Goal: Complete application form

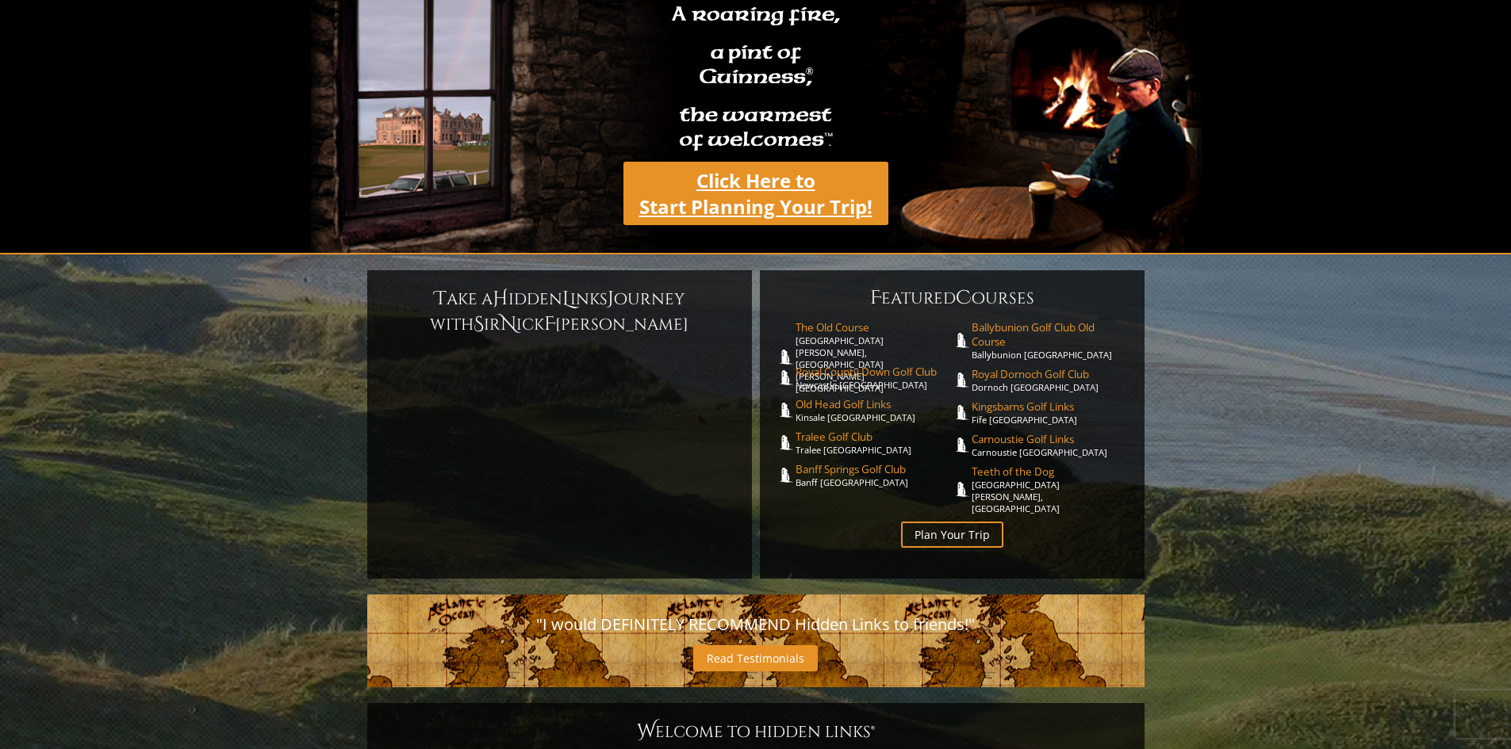
scroll to position [159, 0]
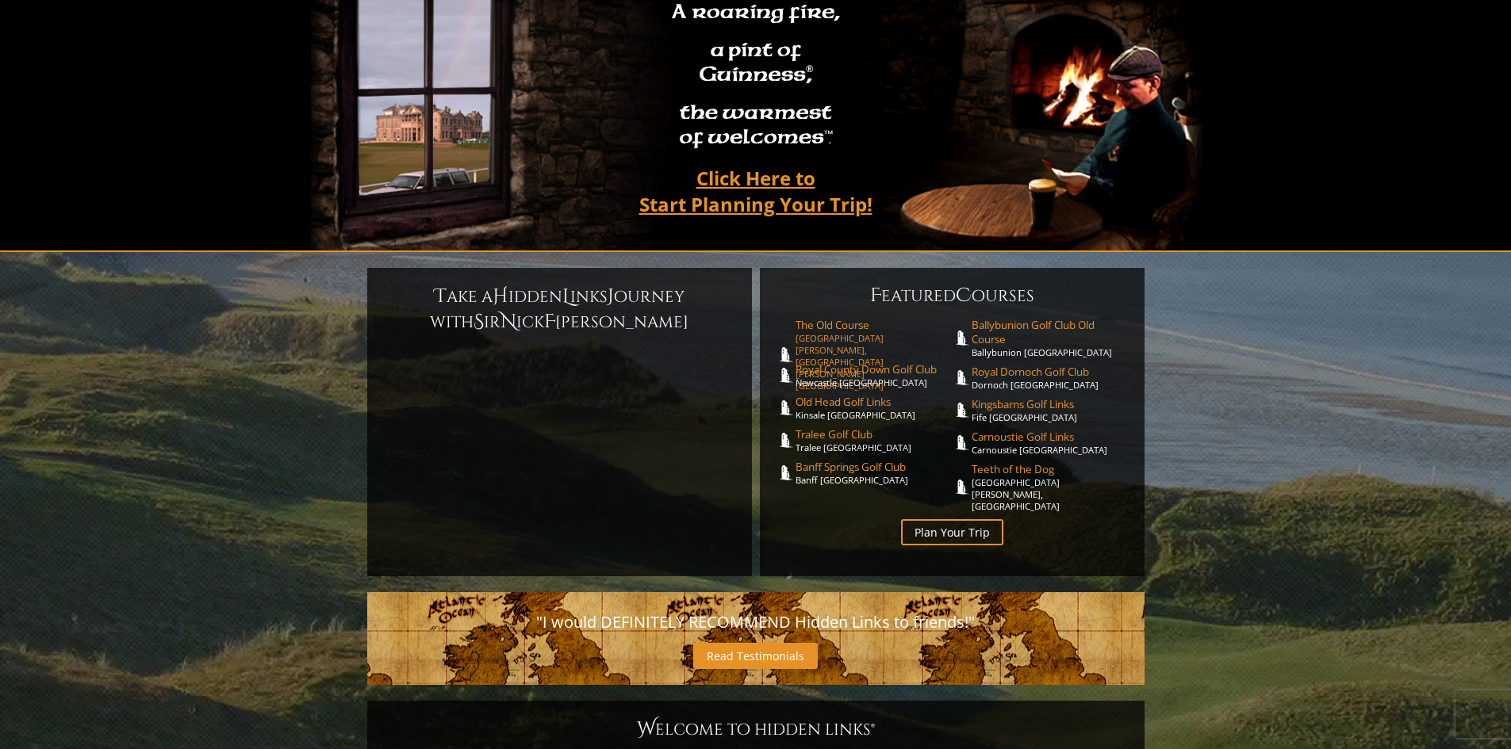
click at [829, 318] on span "The Old Course" at bounding box center [873, 325] width 157 height 14
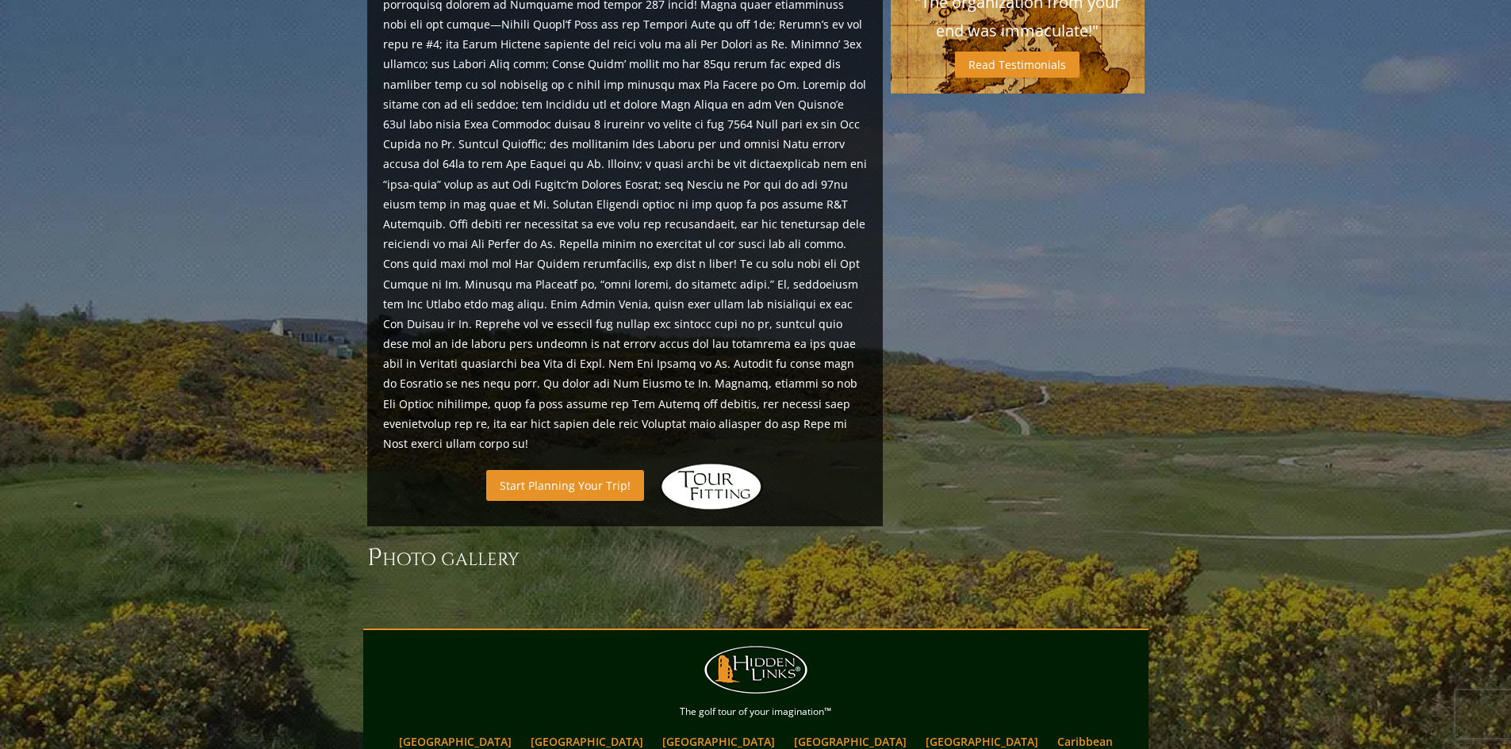
scroll to position [1696, 0]
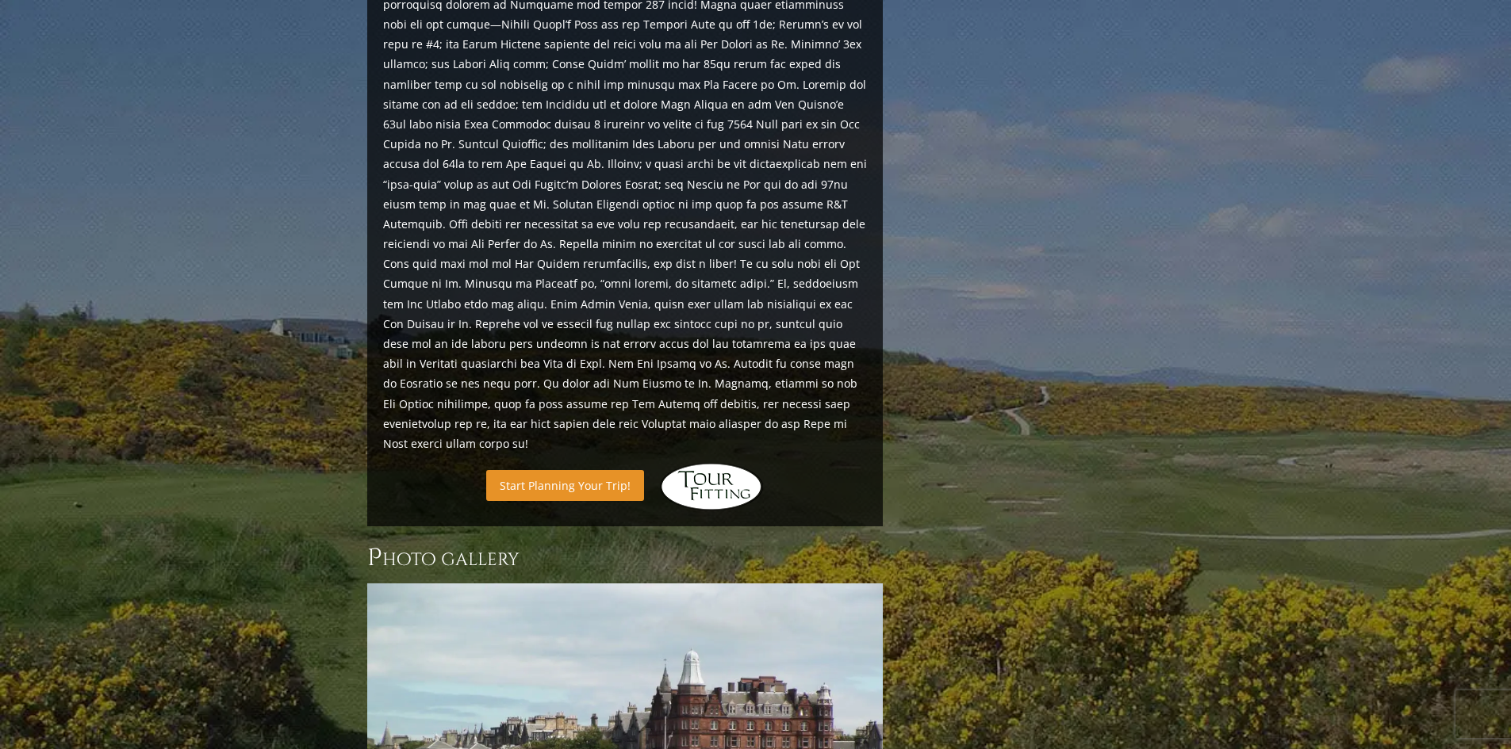
click at [569, 470] on link "Start Planning Your Trip!" at bounding box center [565, 485] width 158 height 31
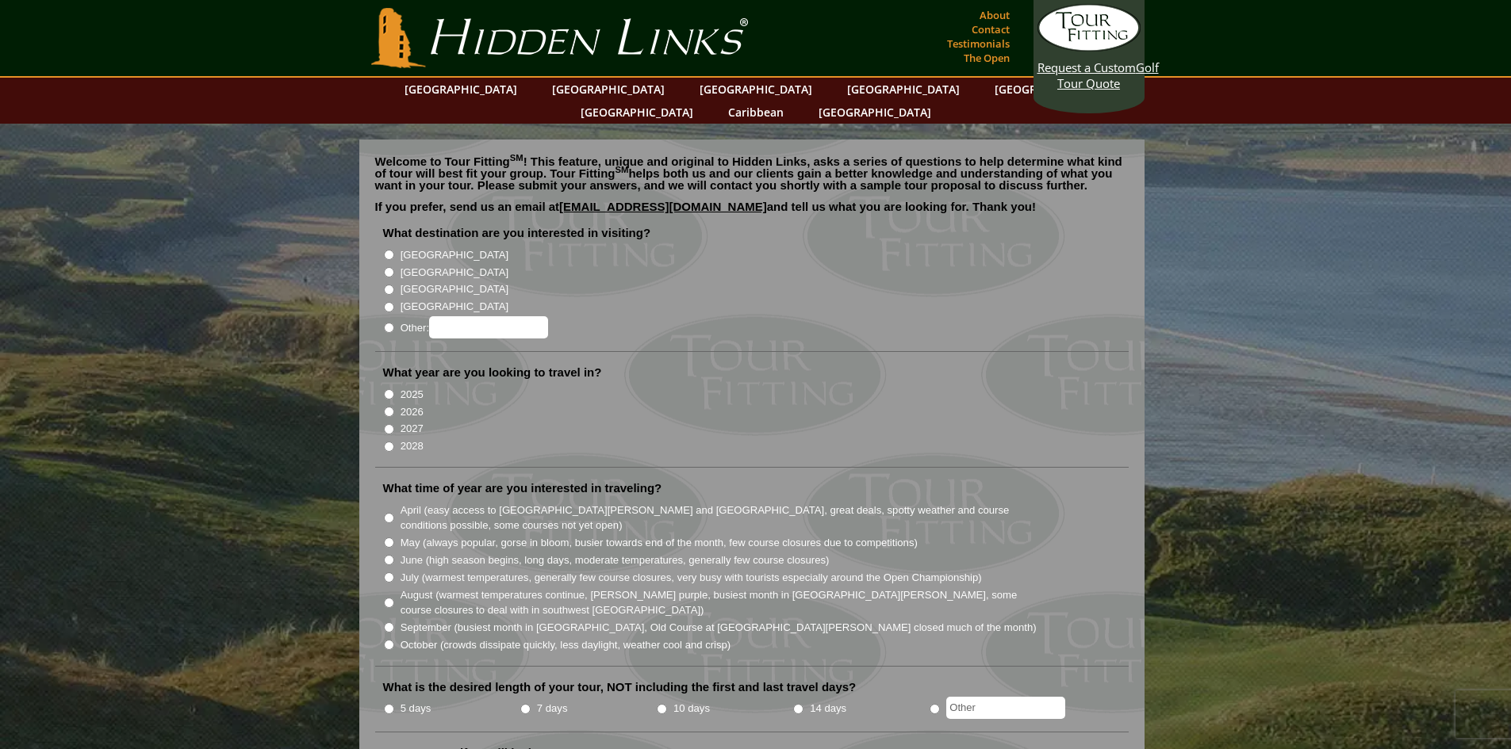
click at [386, 267] on input "[GEOGRAPHIC_DATA]" at bounding box center [389, 272] width 10 height 10
radio input "true"
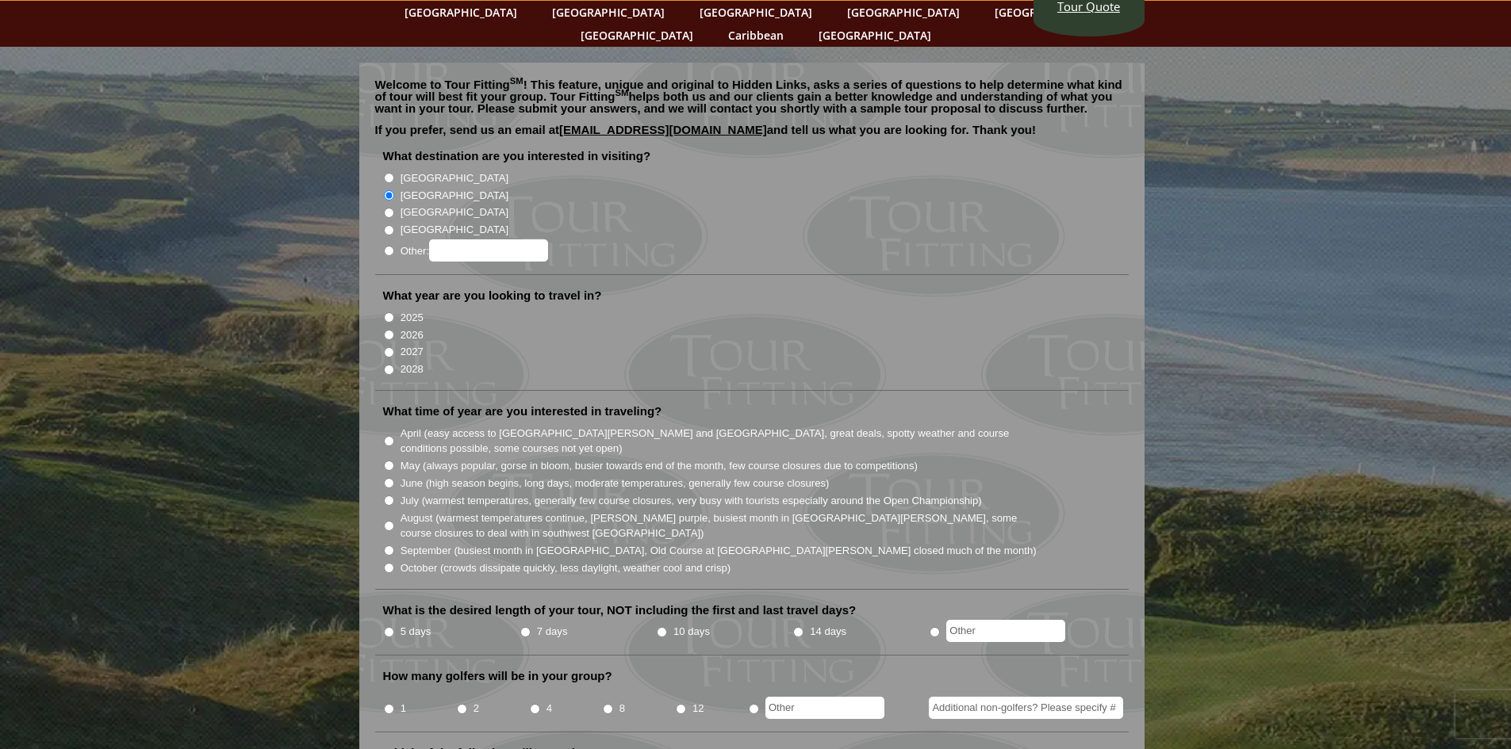
scroll to position [79, 0]
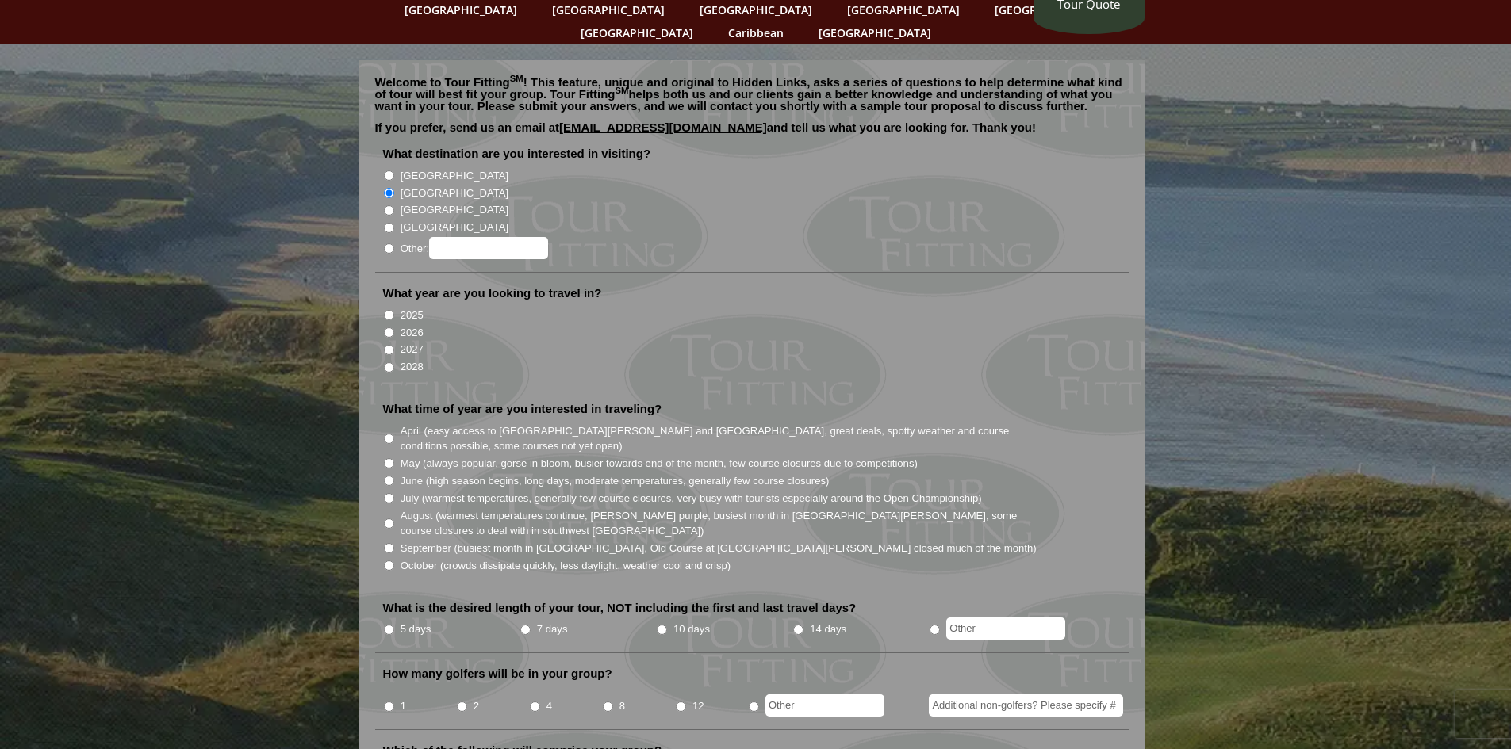
click at [390, 328] on input "2026" at bounding box center [389, 333] width 10 height 10
radio input "true"
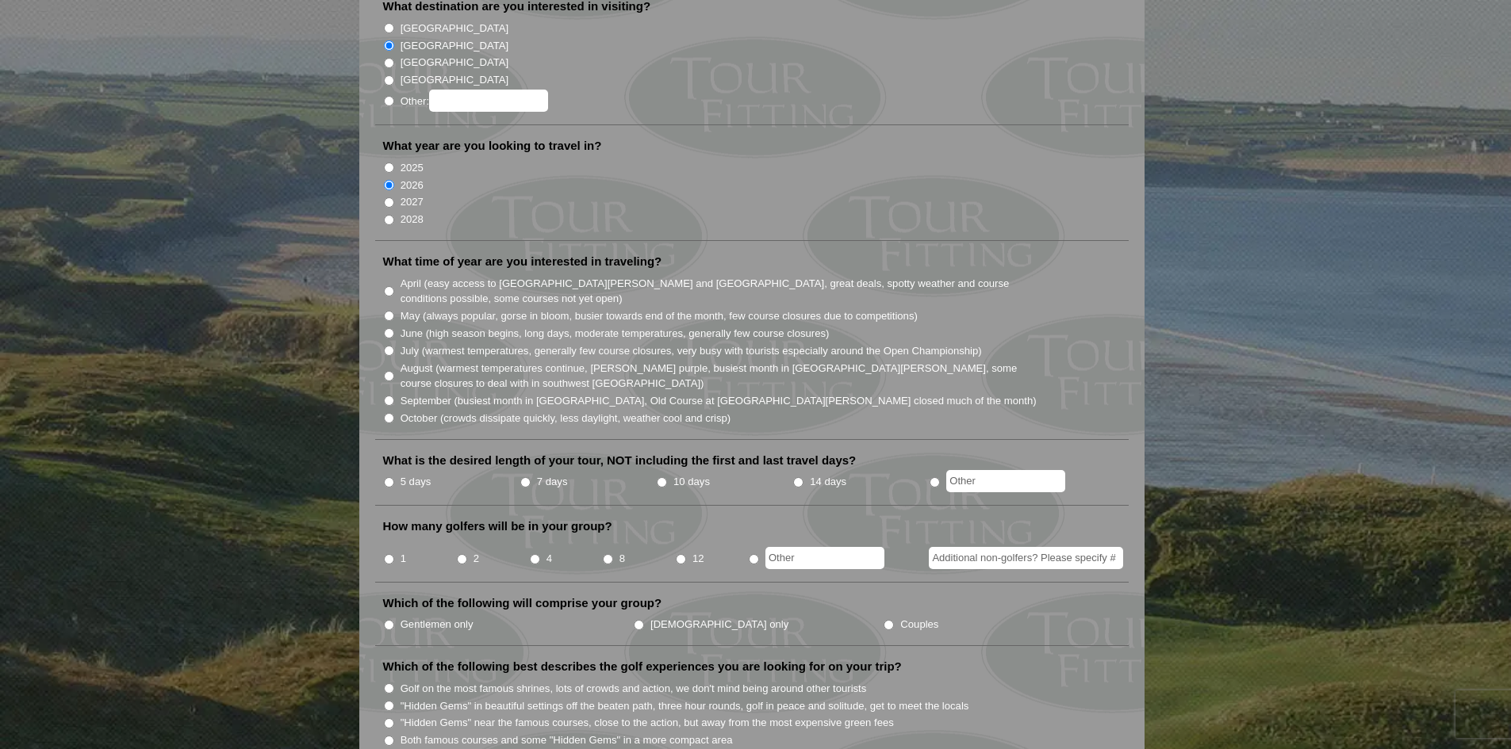
scroll to position [238, 0]
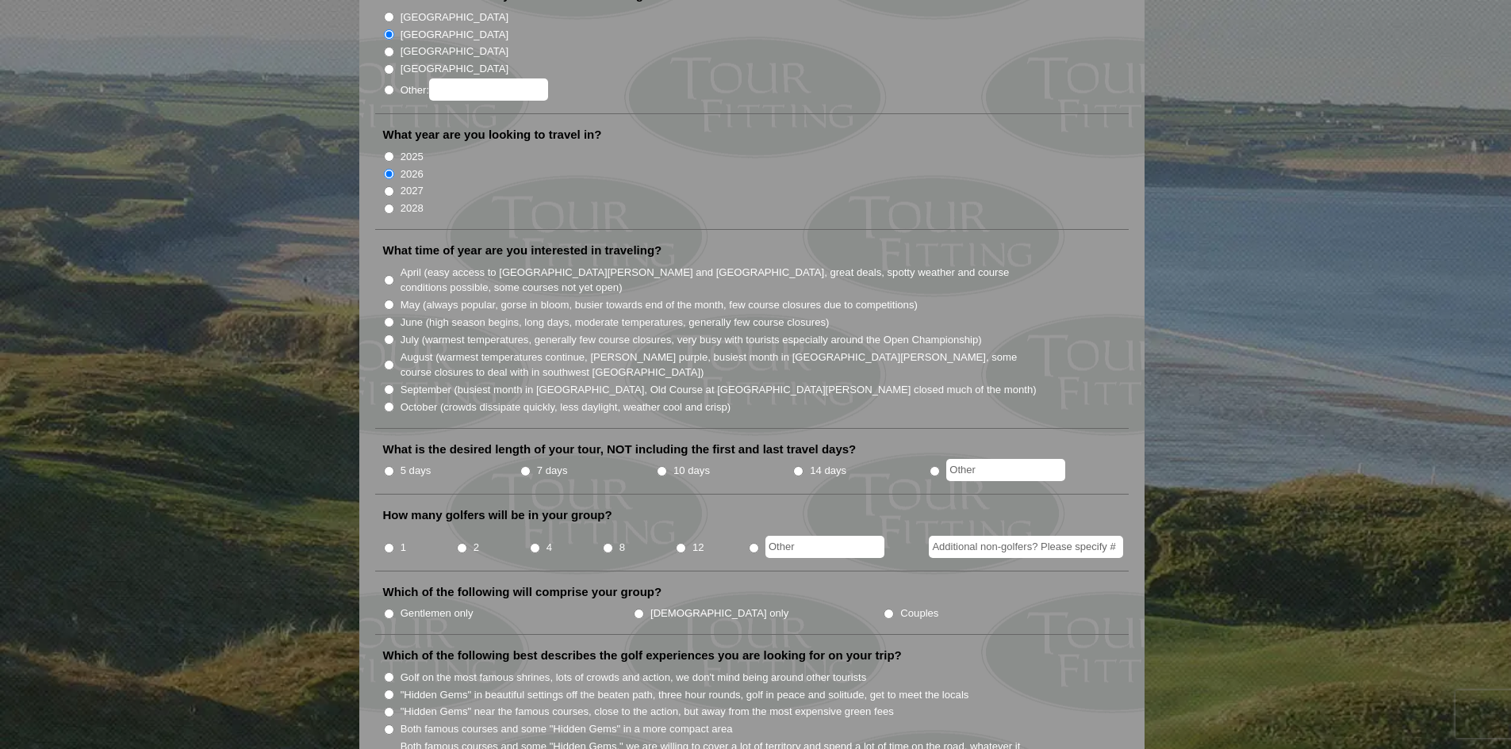
click at [386, 402] on input "October (crowds dissipate quickly, less daylight, weather cool and crisp)" at bounding box center [389, 407] width 10 height 10
radio input "true"
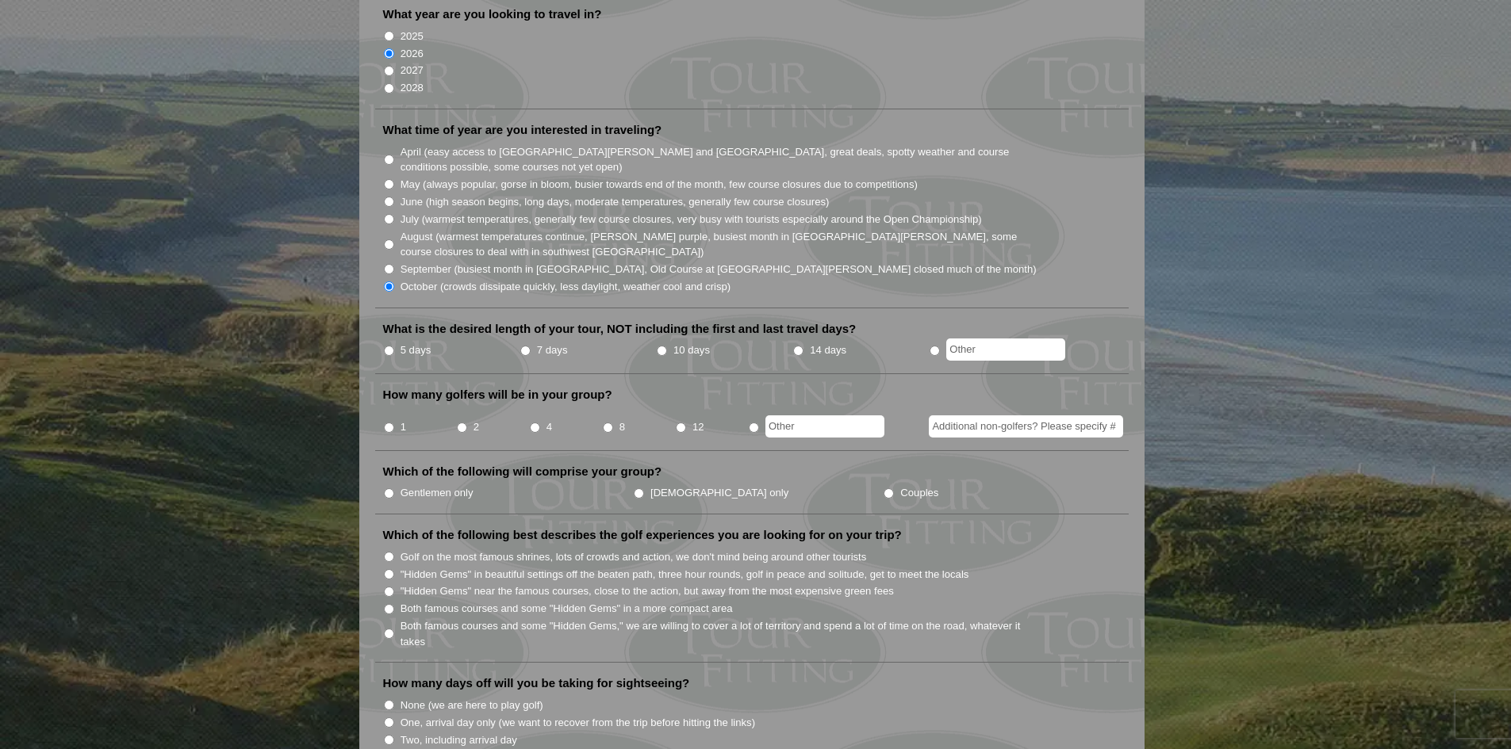
scroll to position [396, 0]
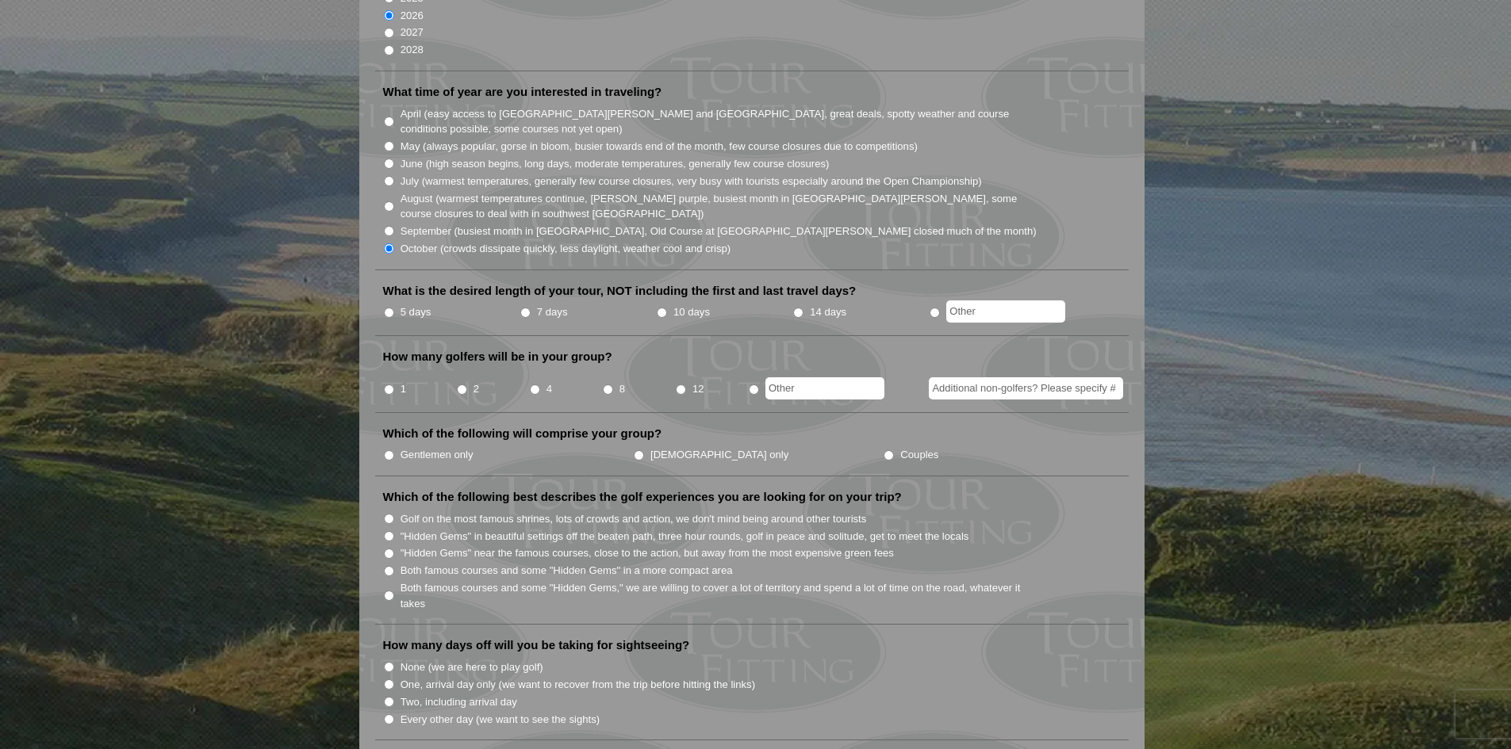
click at [390, 308] on input "5 days" at bounding box center [389, 313] width 10 height 10
radio input "true"
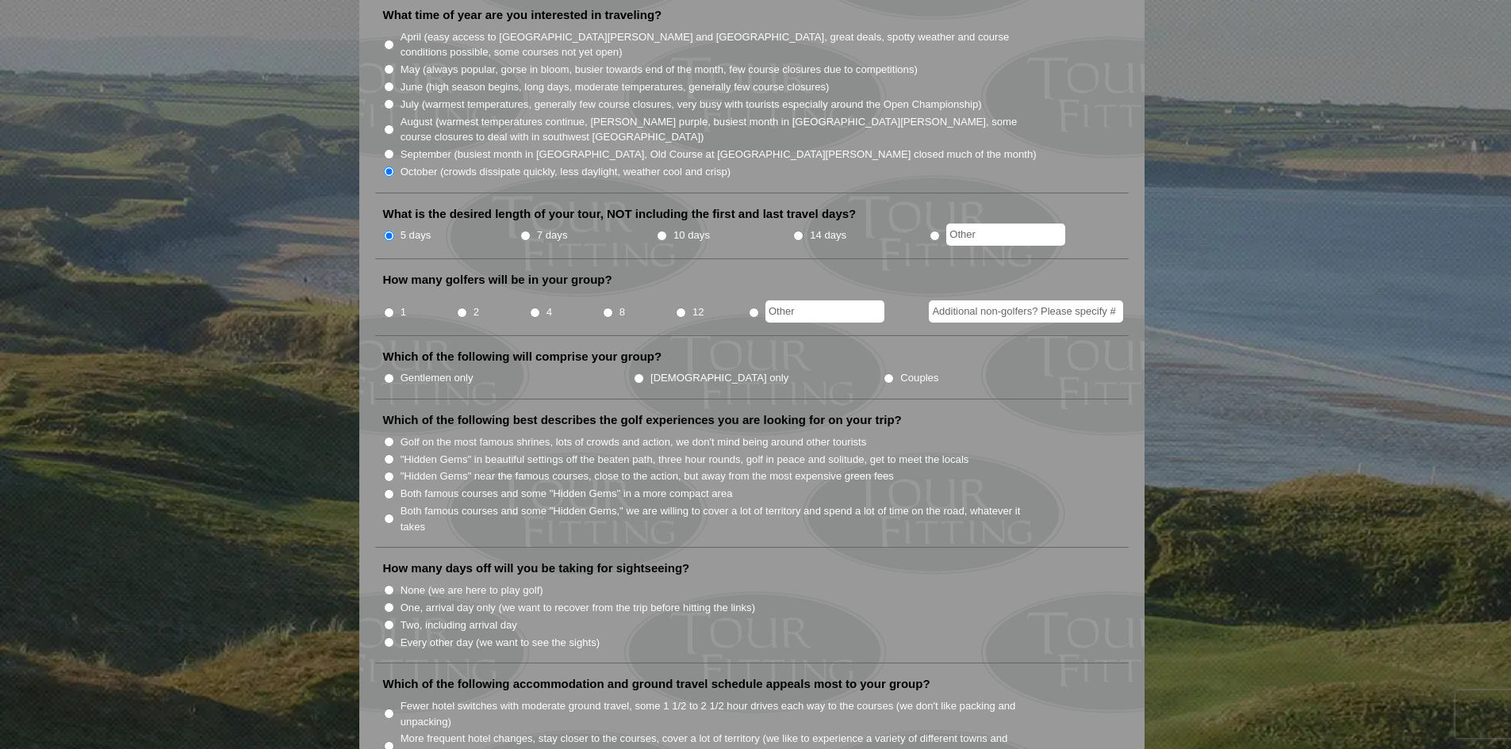
scroll to position [476, 0]
click at [534, 305] on input "4" at bounding box center [535, 310] width 10 height 10
radio input "true"
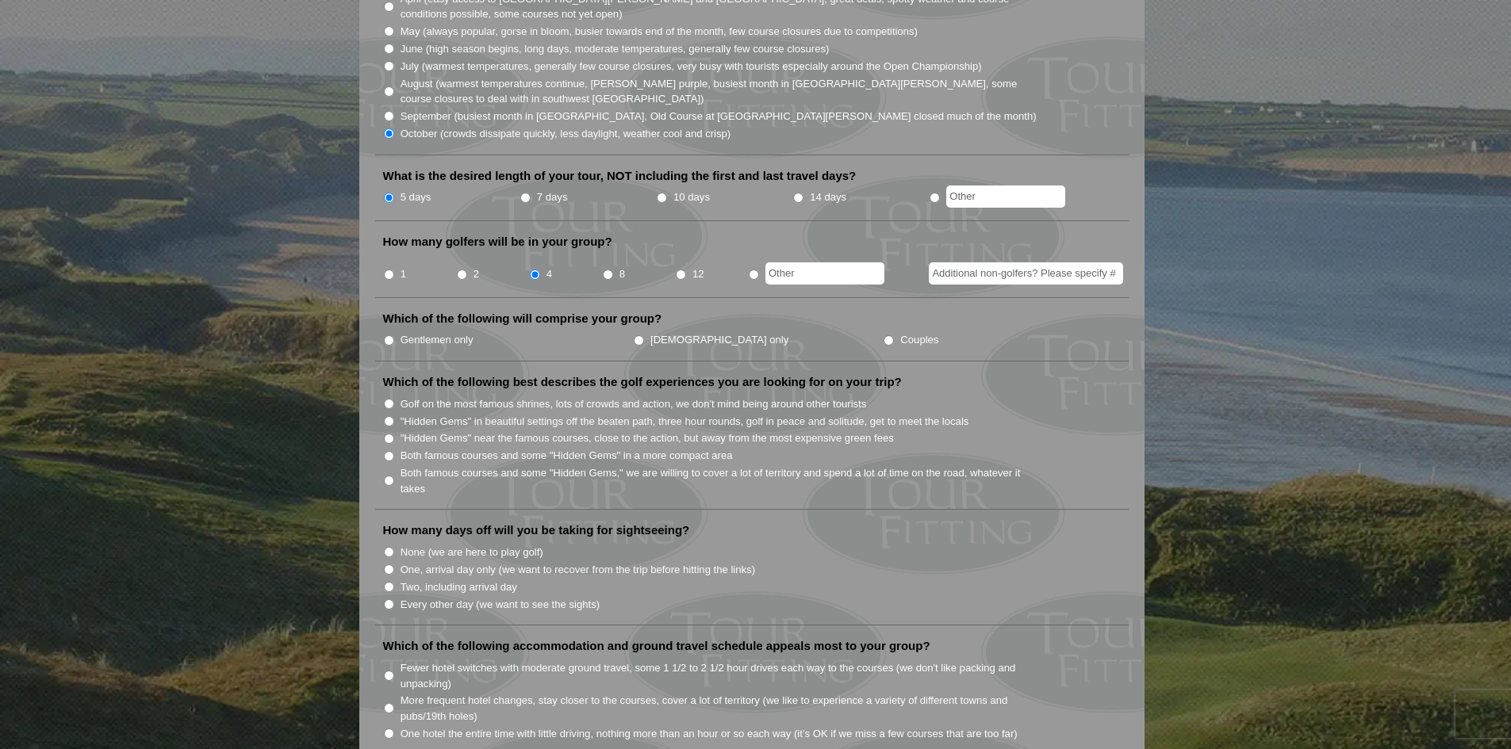
scroll to position [555, 0]
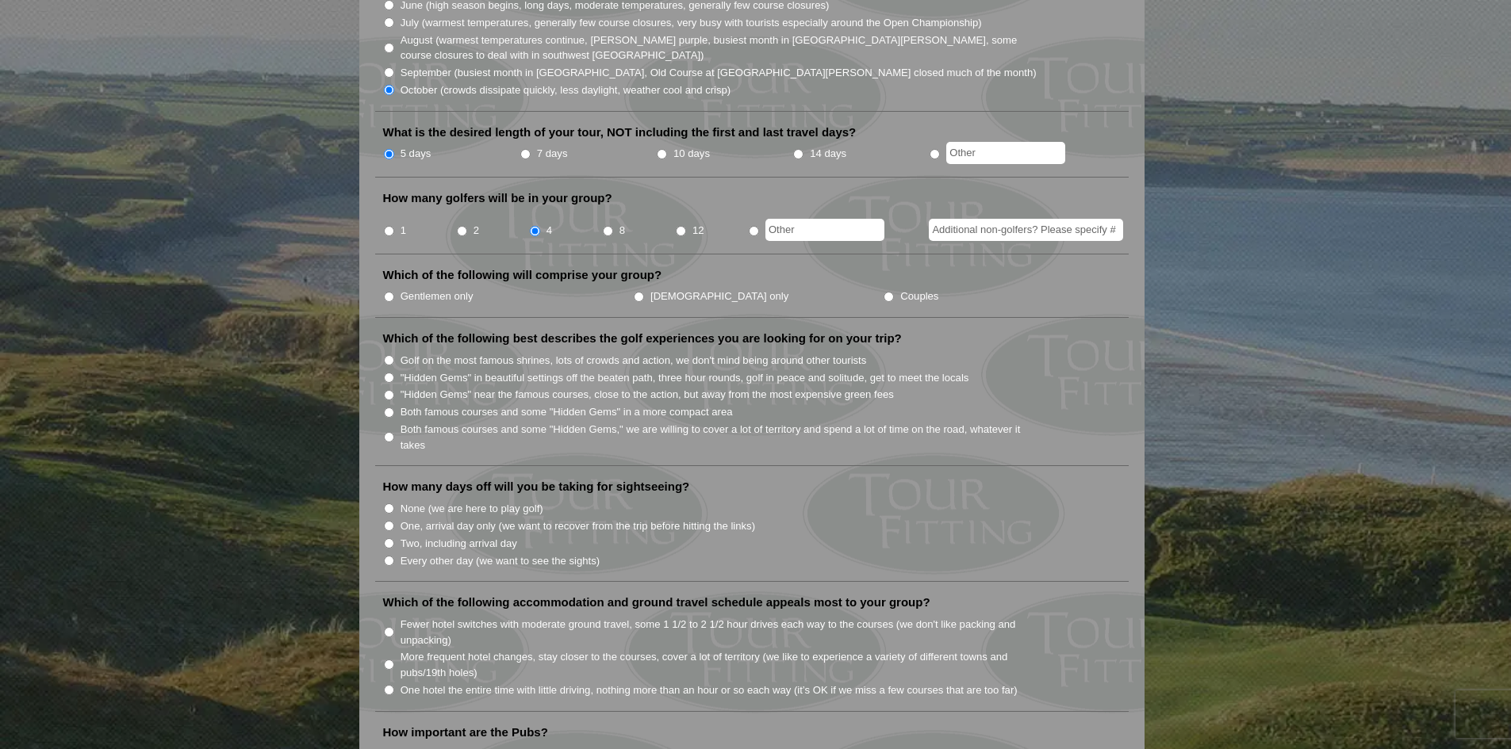
click at [389, 292] on input "Gentlemen only" at bounding box center [389, 297] width 10 height 10
radio input "true"
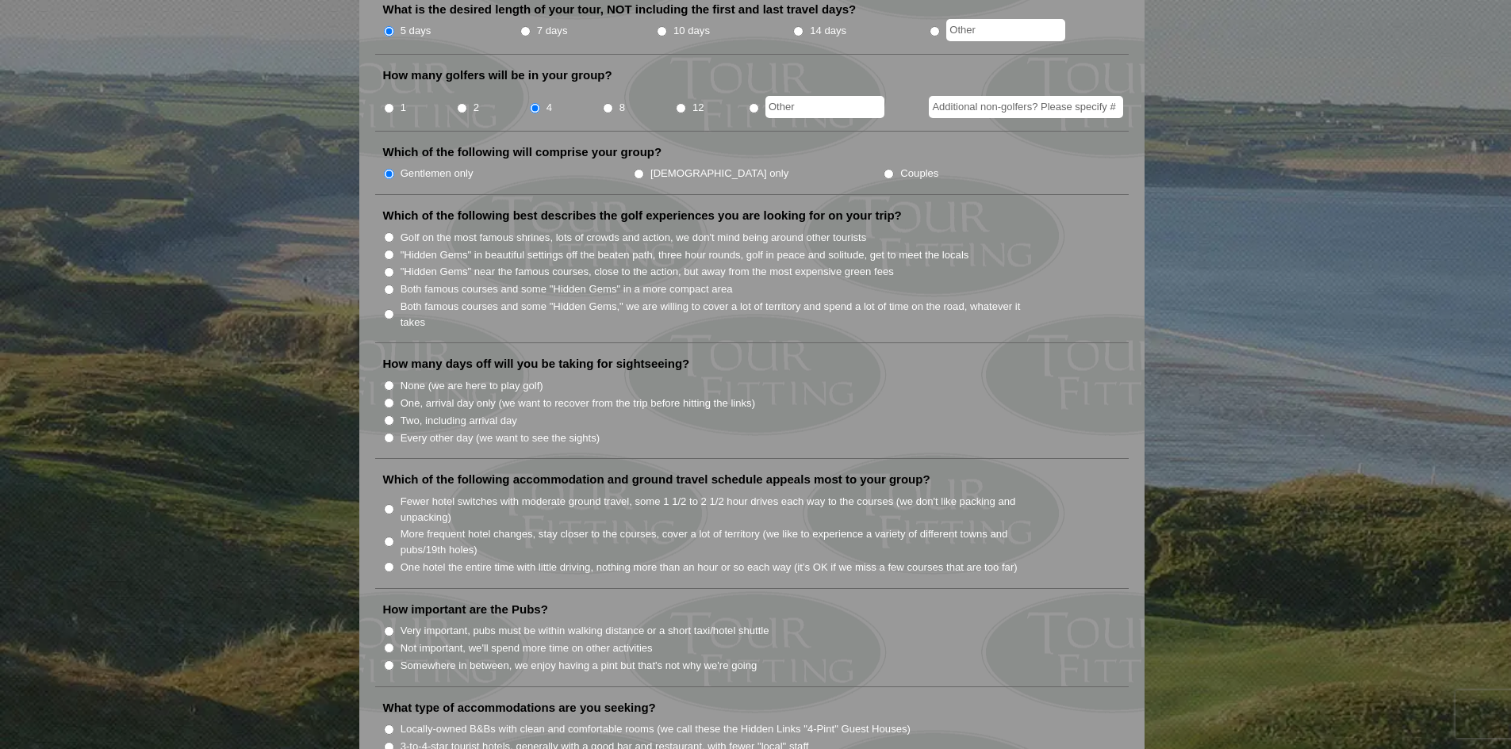
scroll to position [714, 0]
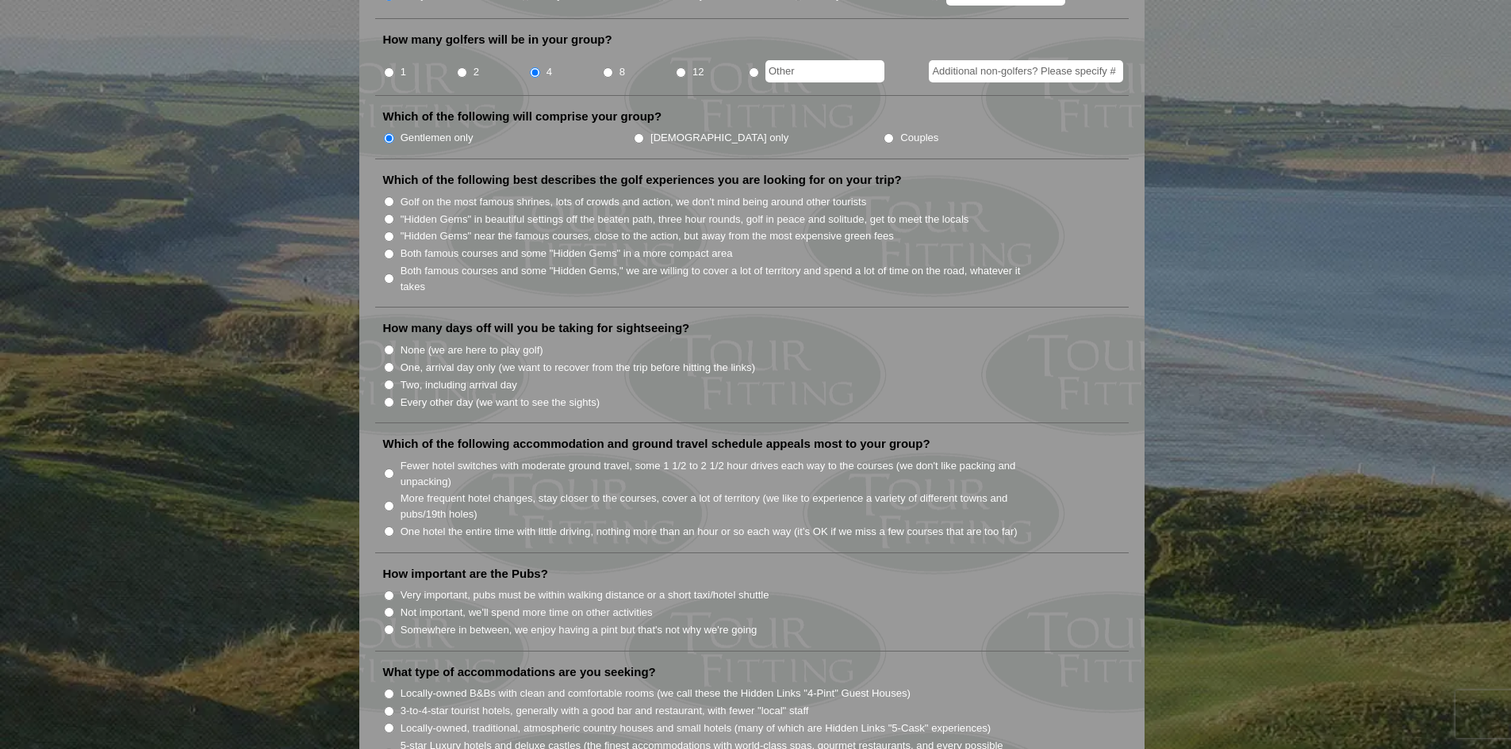
click at [389, 274] on input "Both famous courses and some "Hidden Gems," we are willing to cover a lot of te…" at bounding box center [389, 279] width 10 height 10
radio input "true"
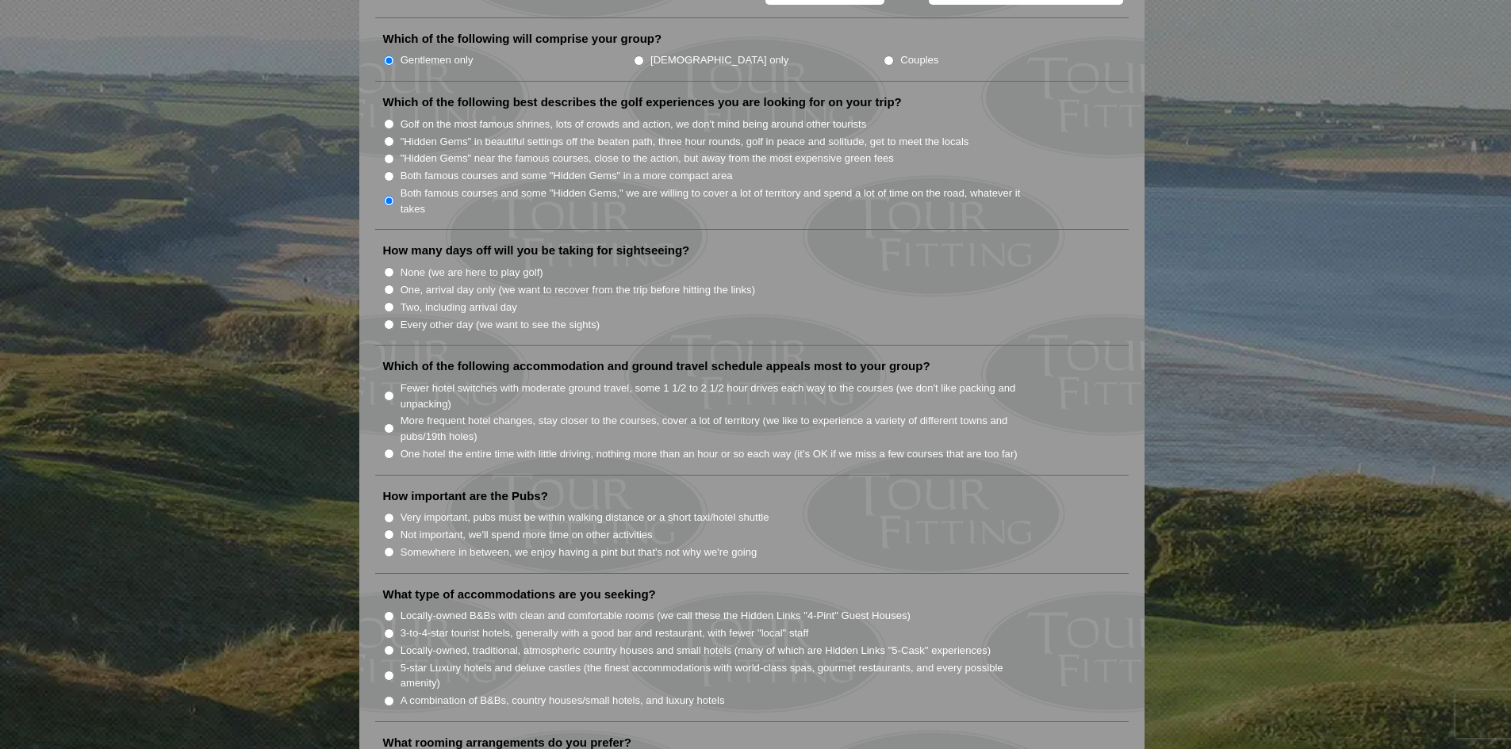
scroll to position [793, 0]
click at [387, 266] on input "None (we are here to play golf)" at bounding box center [389, 271] width 10 height 10
radio input "true"
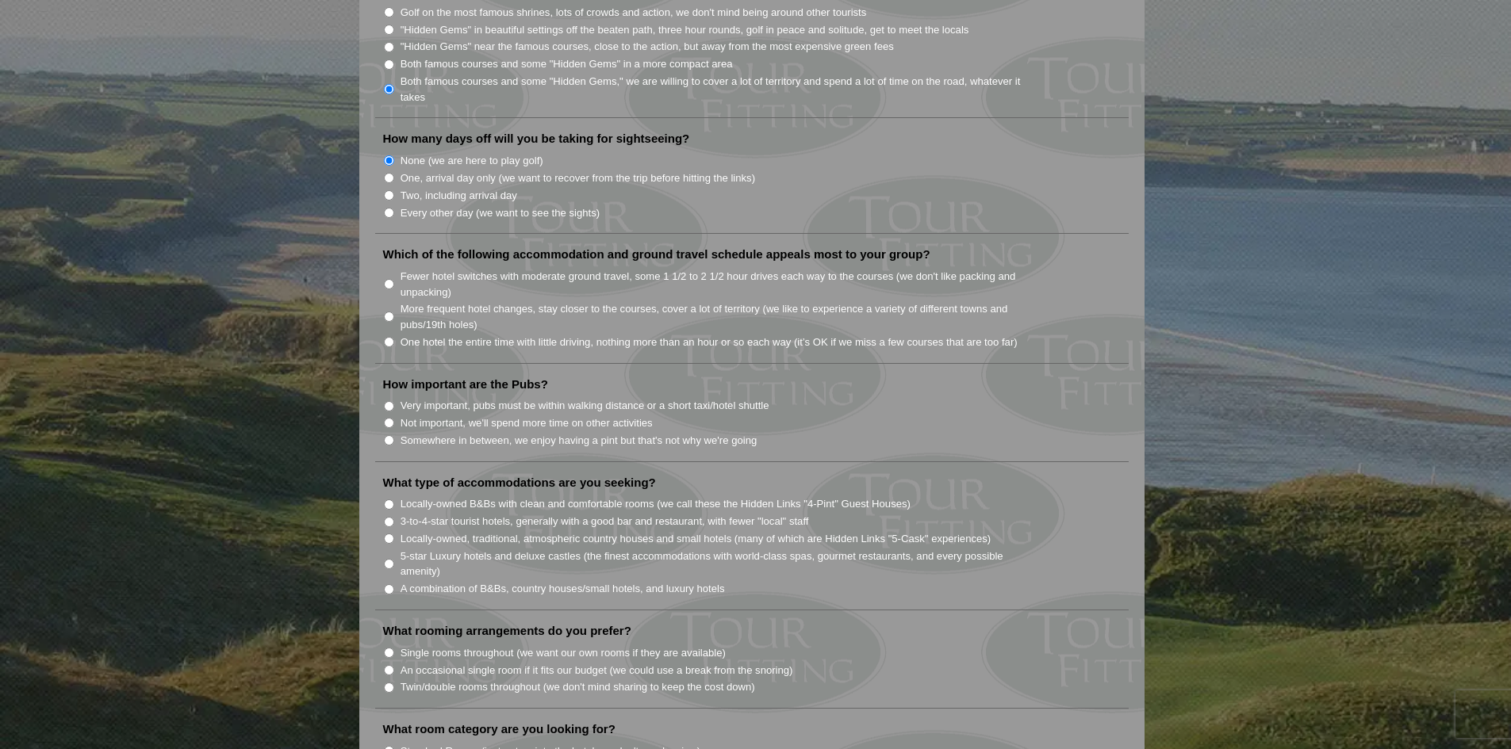
scroll to position [952, 0]
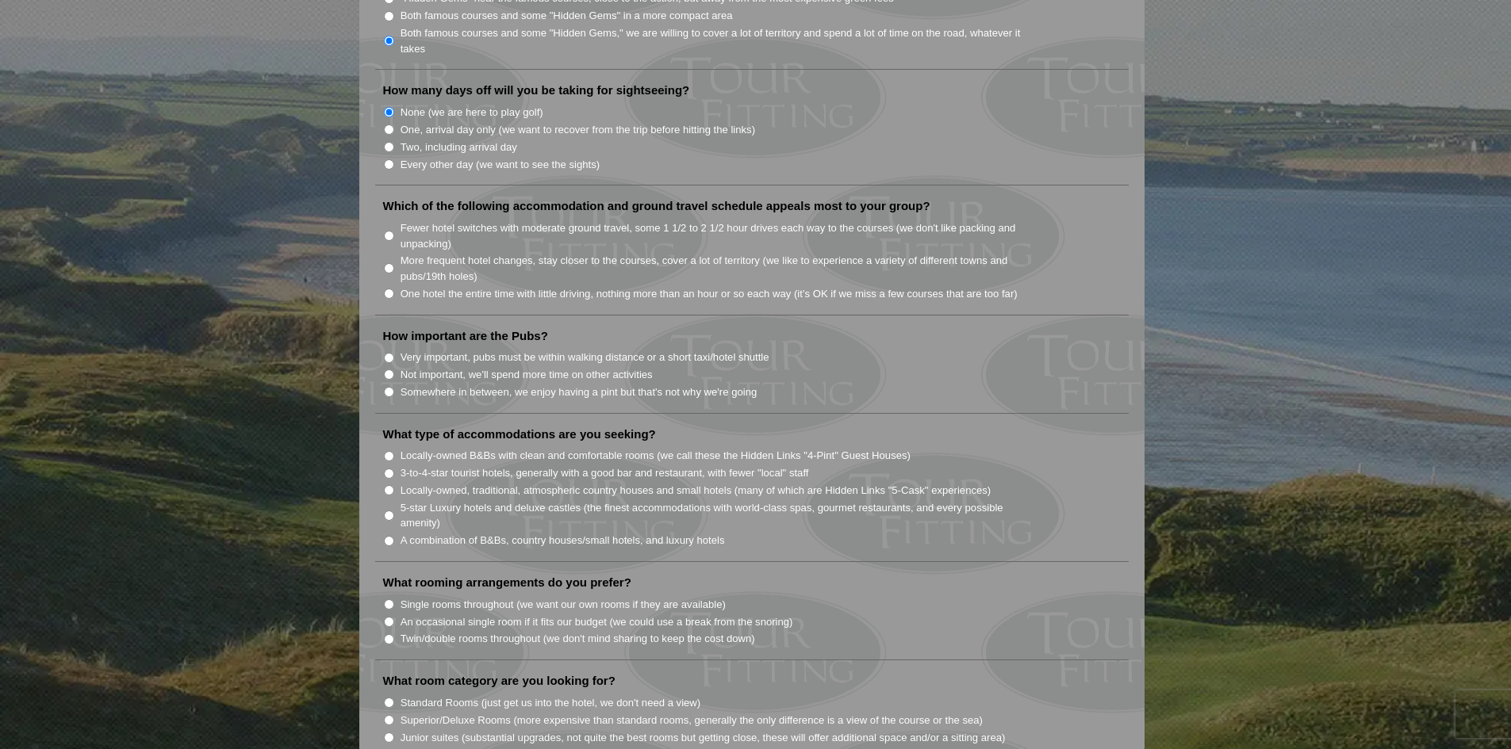
click at [388, 263] on input "More frequent hotel changes, stay closer to the courses, cover a lot of territo…" at bounding box center [389, 268] width 10 height 10
radio input "true"
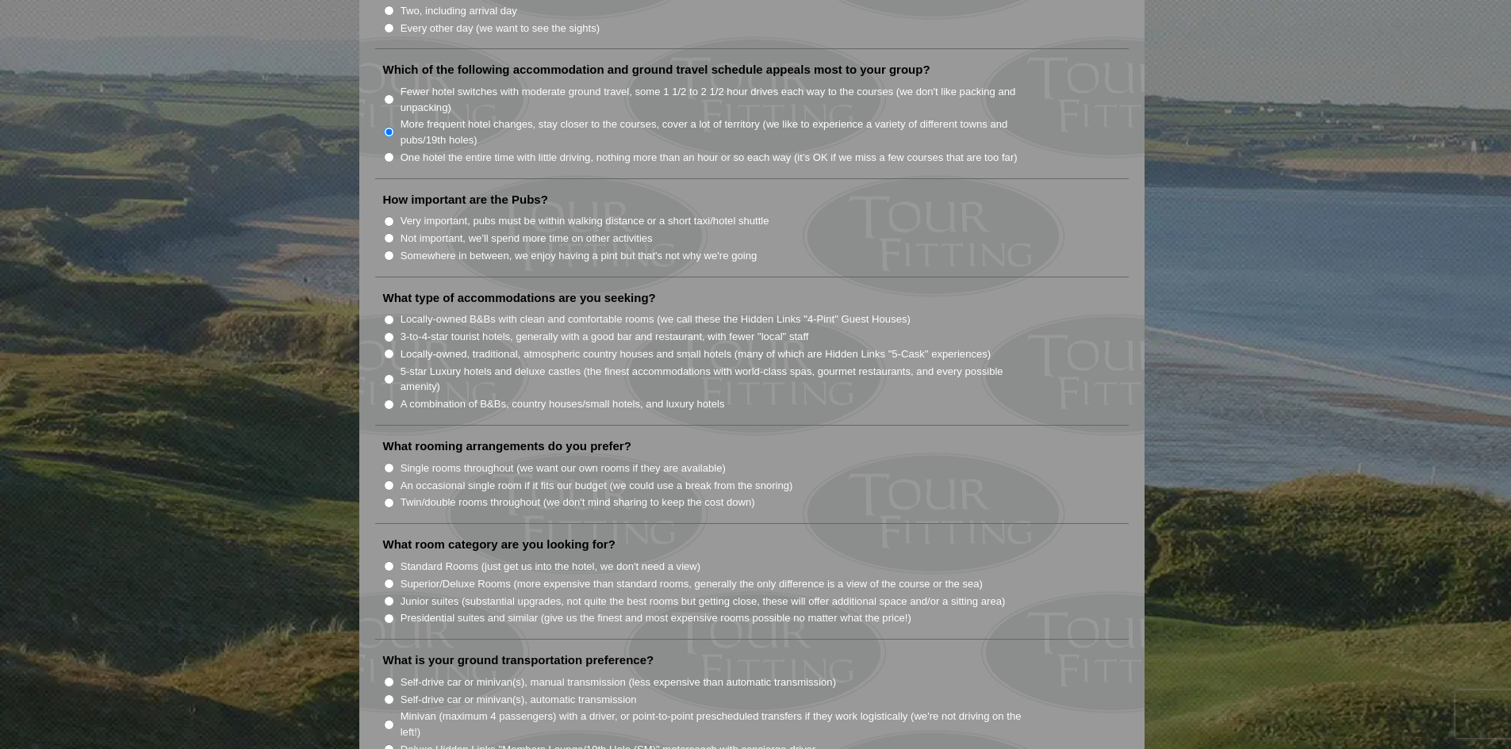
scroll to position [1110, 0]
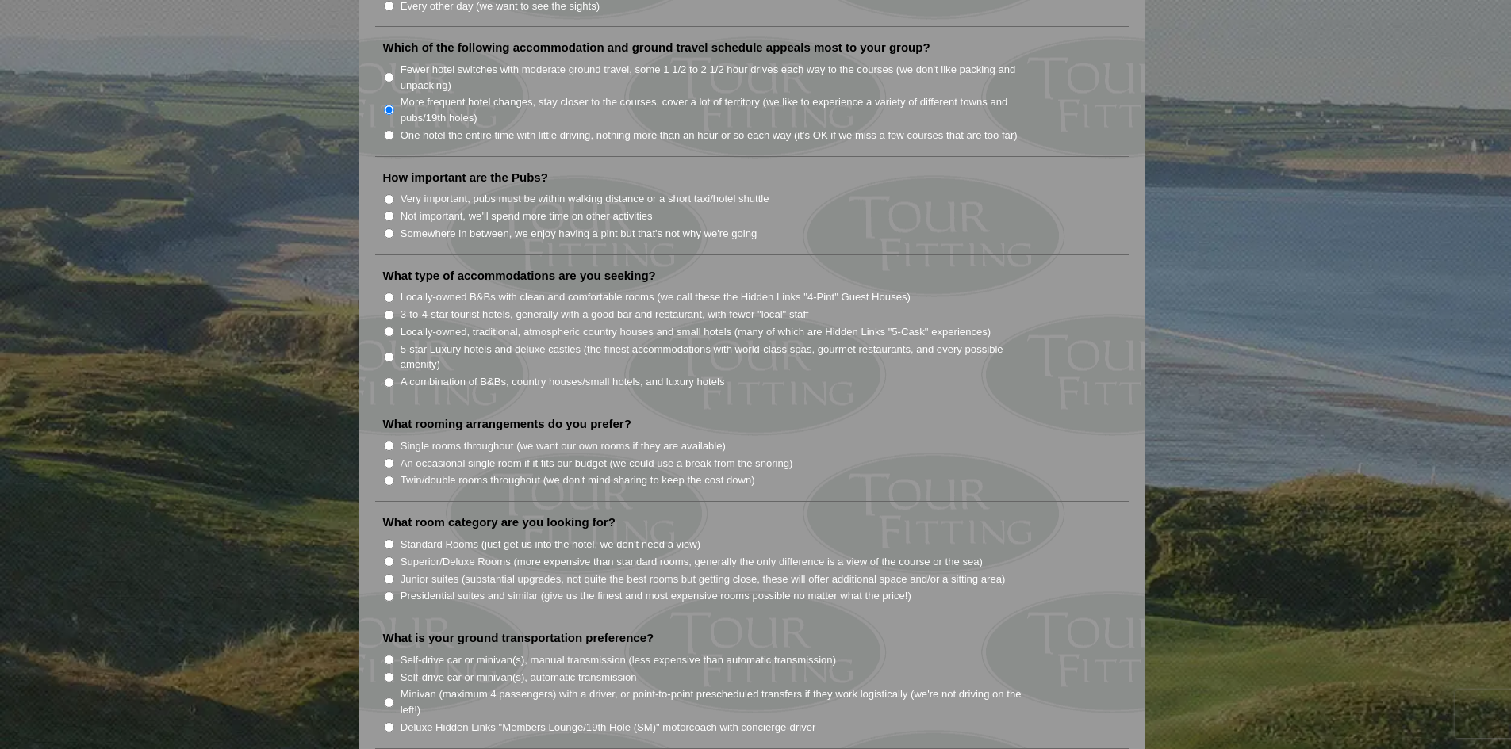
click at [388, 228] on input "Somewhere in between, we enjoy having a pint but that's not why we're going" at bounding box center [389, 233] width 10 height 10
radio input "true"
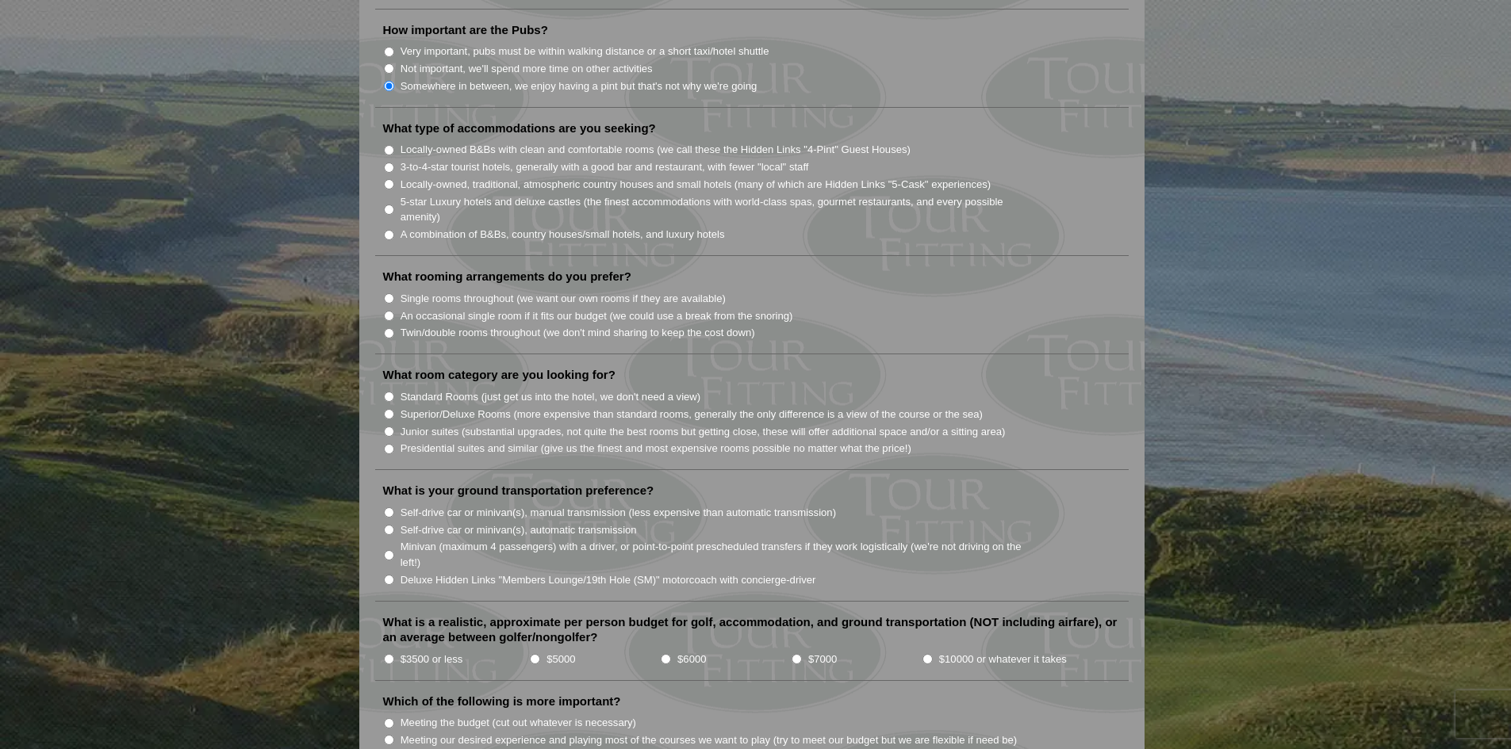
scroll to position [1269, 0]
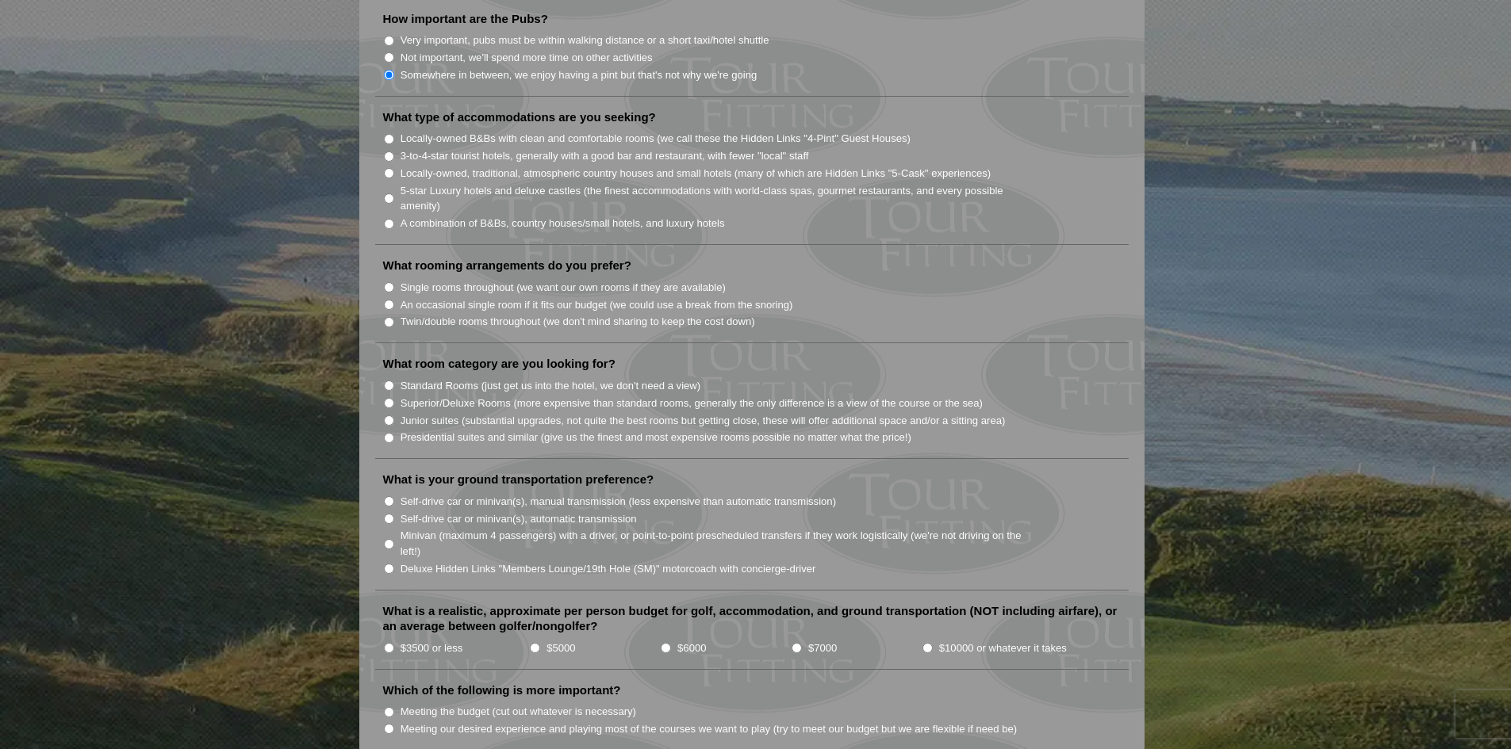
click at [390, 151] on input "3-to-4-star tourist hotels, generally with a good bar and restaurant, with fewe…" at bounding box center [389, 156] width 10 height 10
radio input "true"
click at [389, 134] on input "Locally-owned B&Bs with clean and comfortable rooms (we call these the Hidden L…" at bounding box center [389, 139] width 10 height 10
radio input "true"
click at [387, 151] on input "3-to-4-star tourist hotels, generally with a good bar and restaurant, with fewe…" at bounding box center [389, 156] width 10 height 10
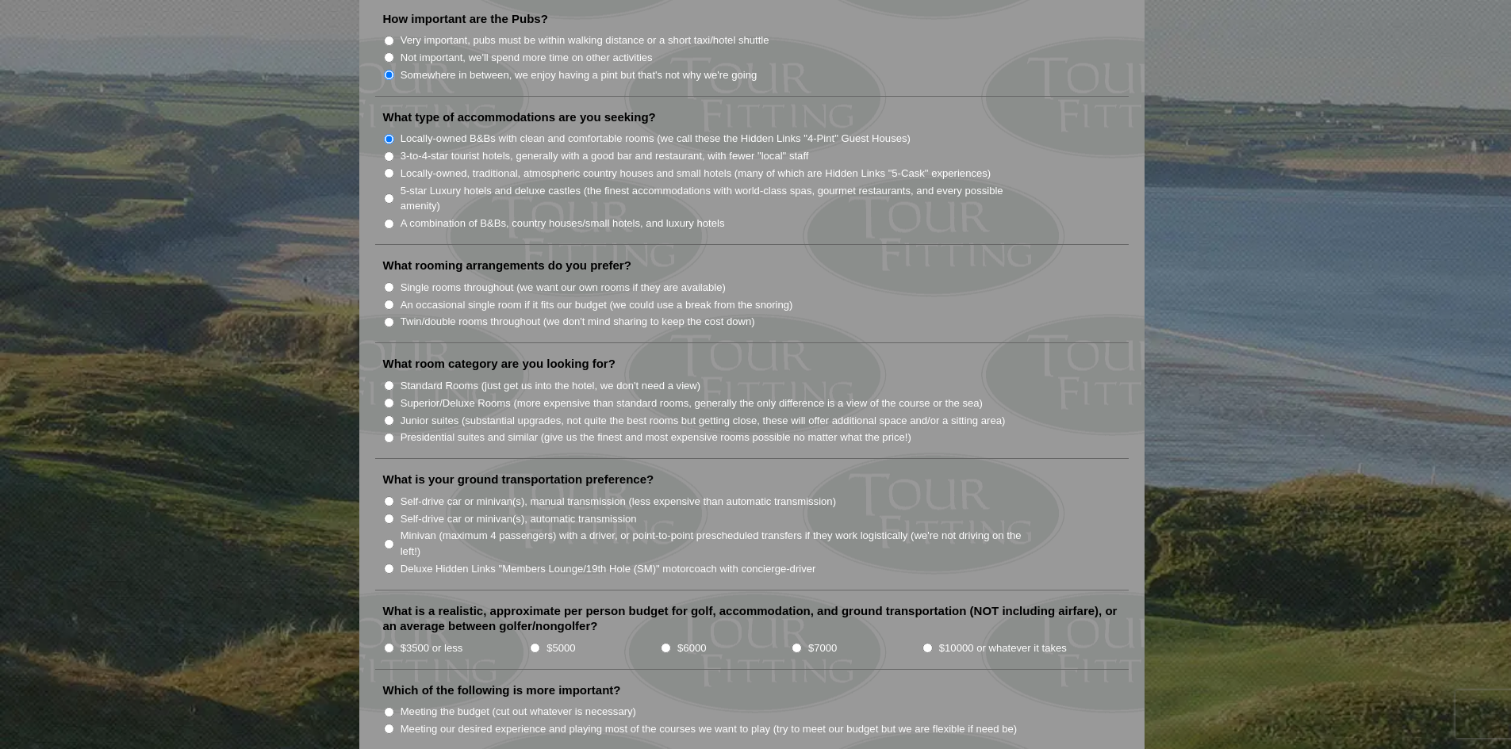
radio input "true"
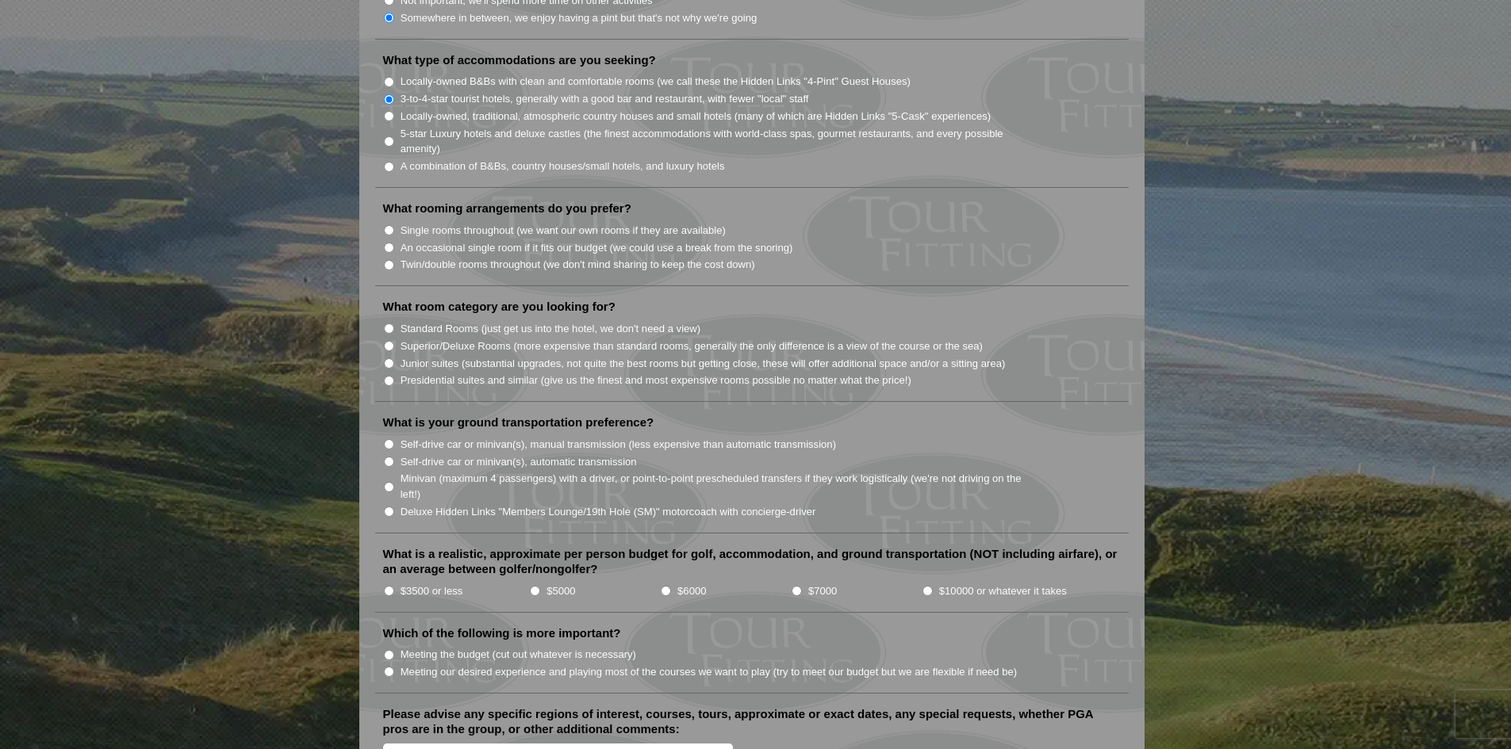
scroll to position [1427, 0]
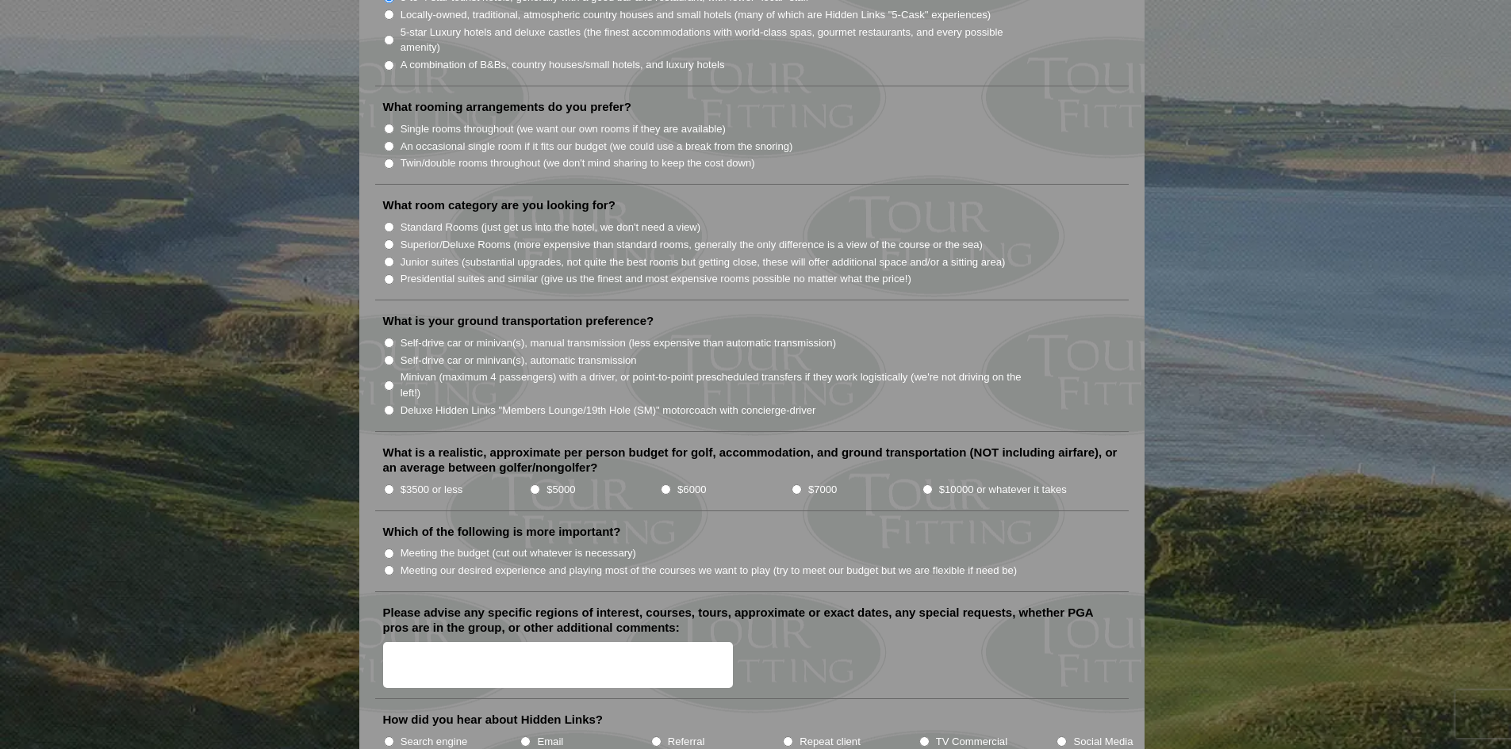
click at [386, 159] on input "Twin/double rooms throughout (we don't mind sharing to keep the cost down)" at bounding box center [389, 164] width 10 height 10
radio input "true"
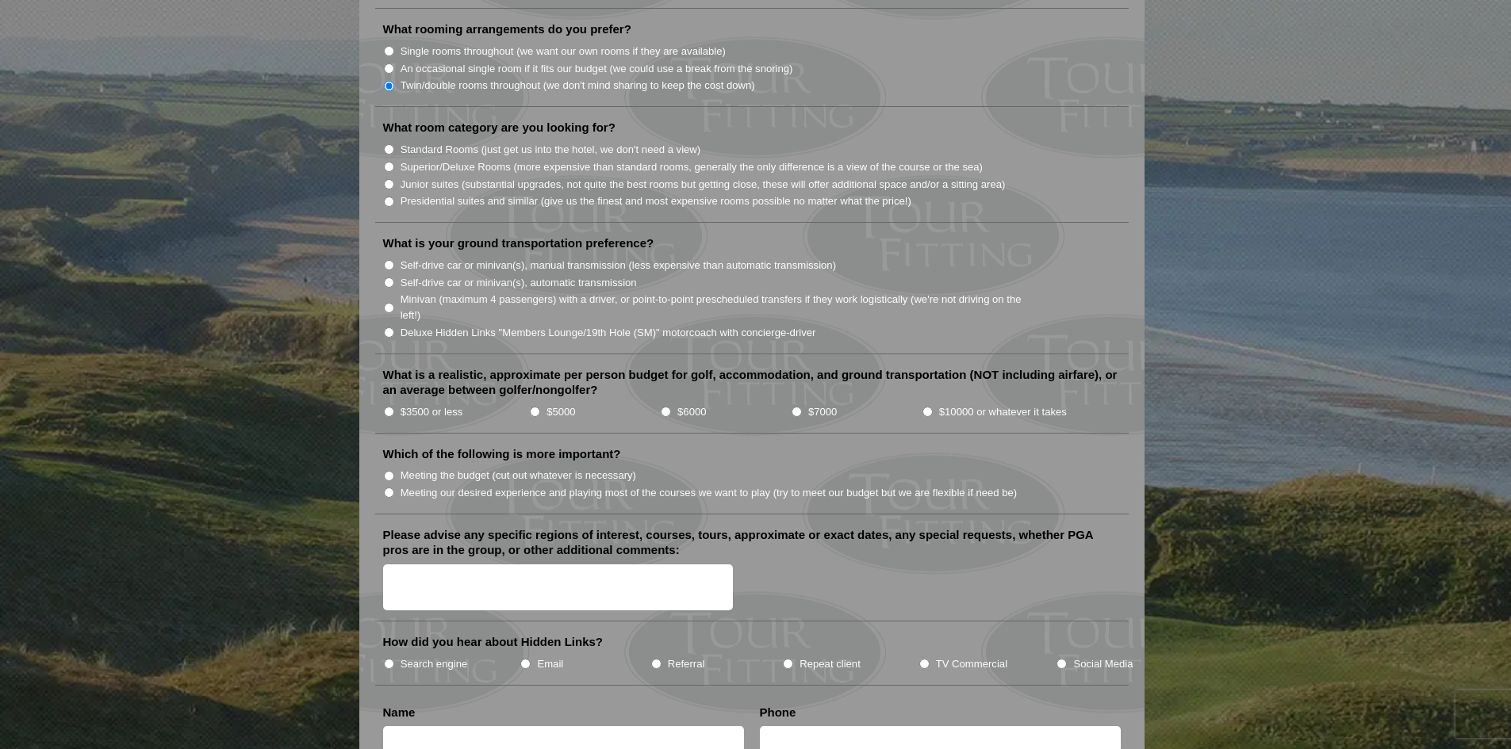
scroll to position [1507, 0]
click at [389, 139] on li "Standard Rooms (just get us into the hotel, we don't need a view)" at bounding box center [758, 147] width 750 height 17
click at [390, 143] on input "Standard Rooms (just get us into the hotel, we don't need a view)" at bounding box center [389, 148] width 10 height 10
radio input "true"
click at [387, 276] on input "Self-drive car or minivan(s), automatic transmission" at bounding box center [389, 281] width 10 height 10
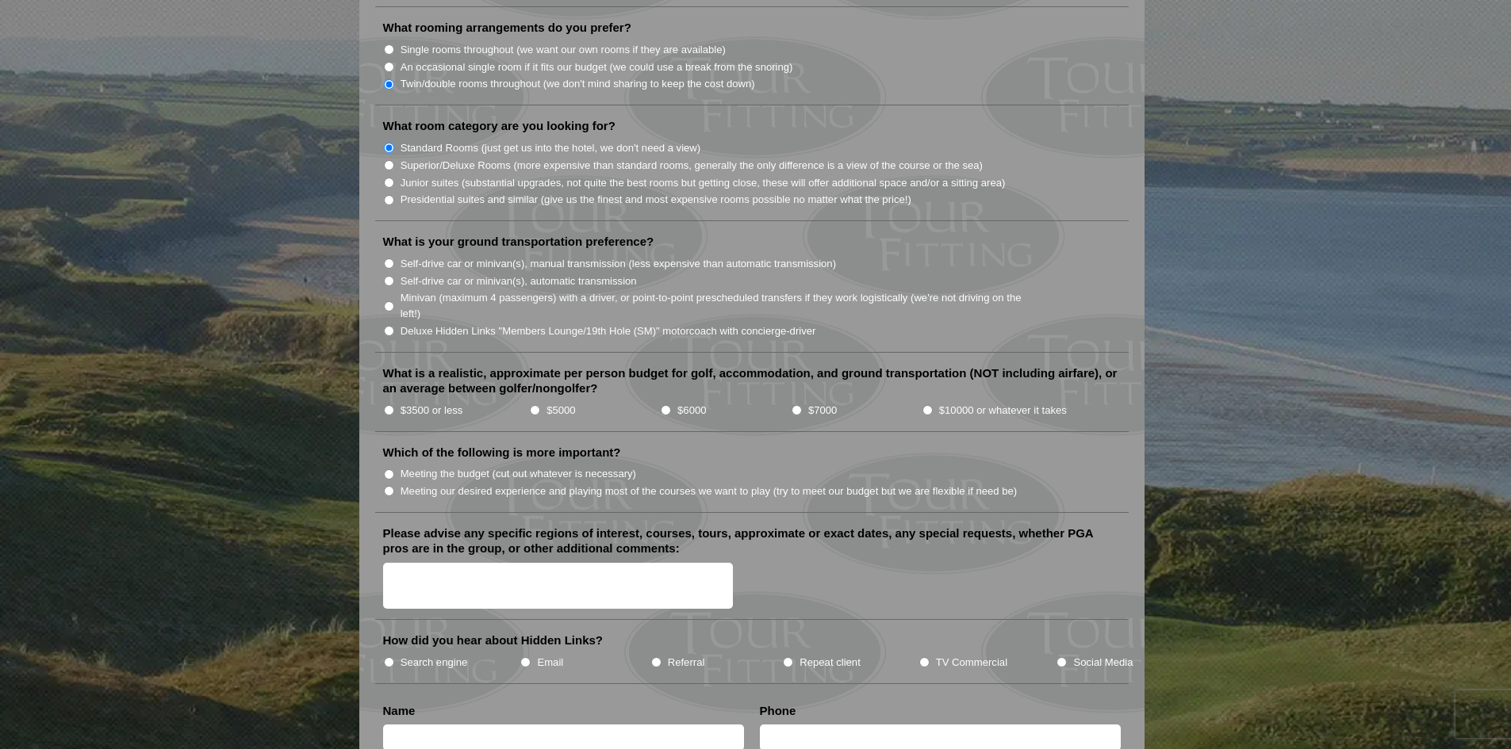
radio input "true"
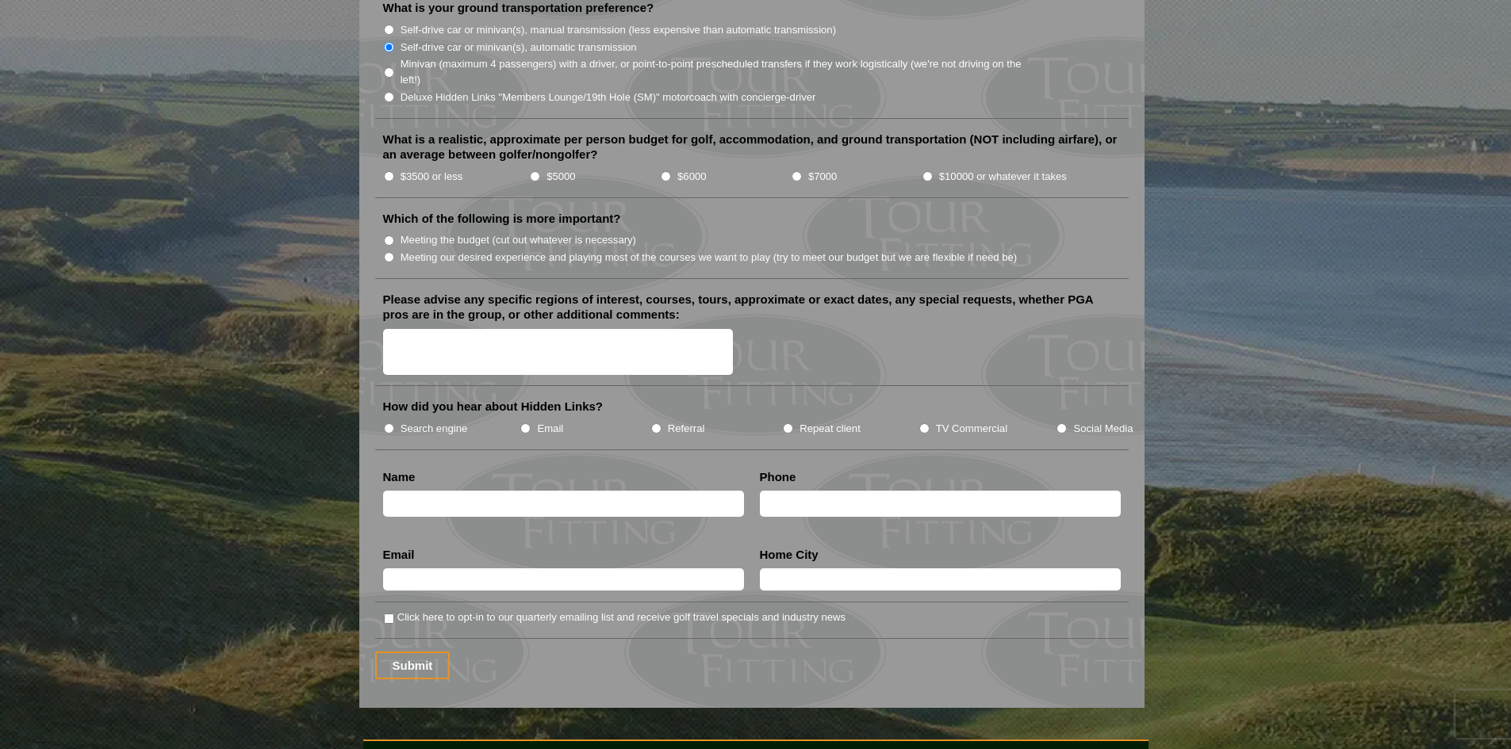
scroll to position [1745, 0]
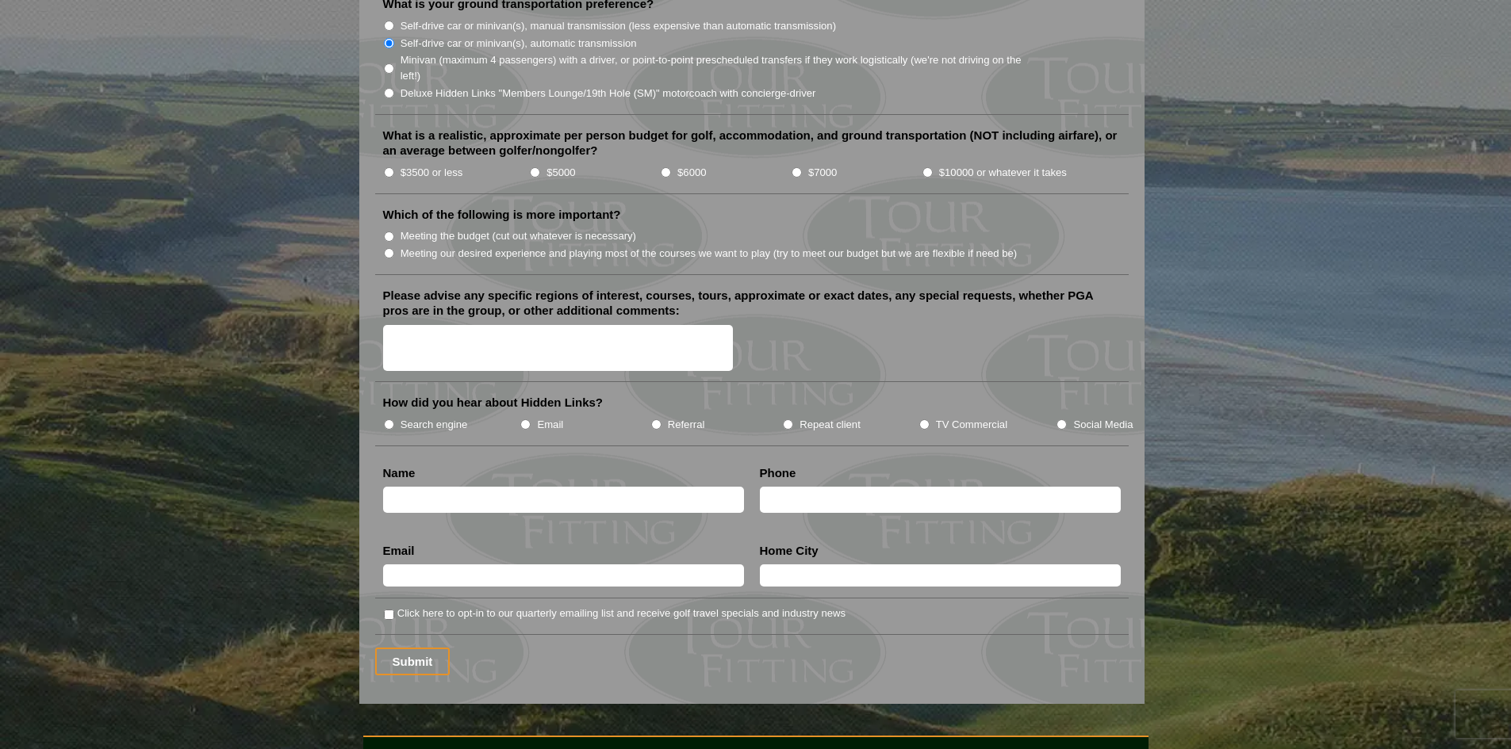
click at [386, 167] on input "$3500 or less" at bounding box center [389, 172] width 10 height 10
radio input "true"
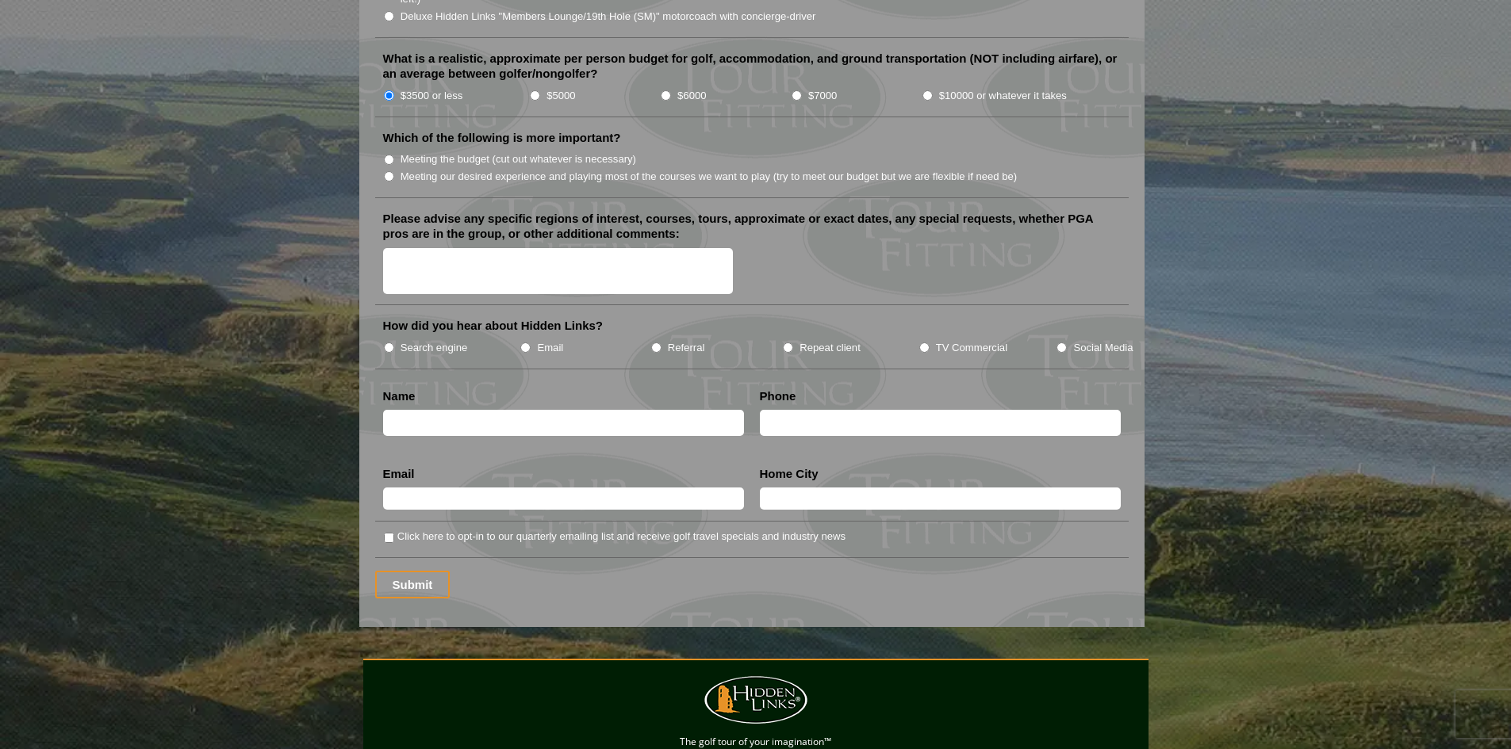
scroll to position [1824, 0]
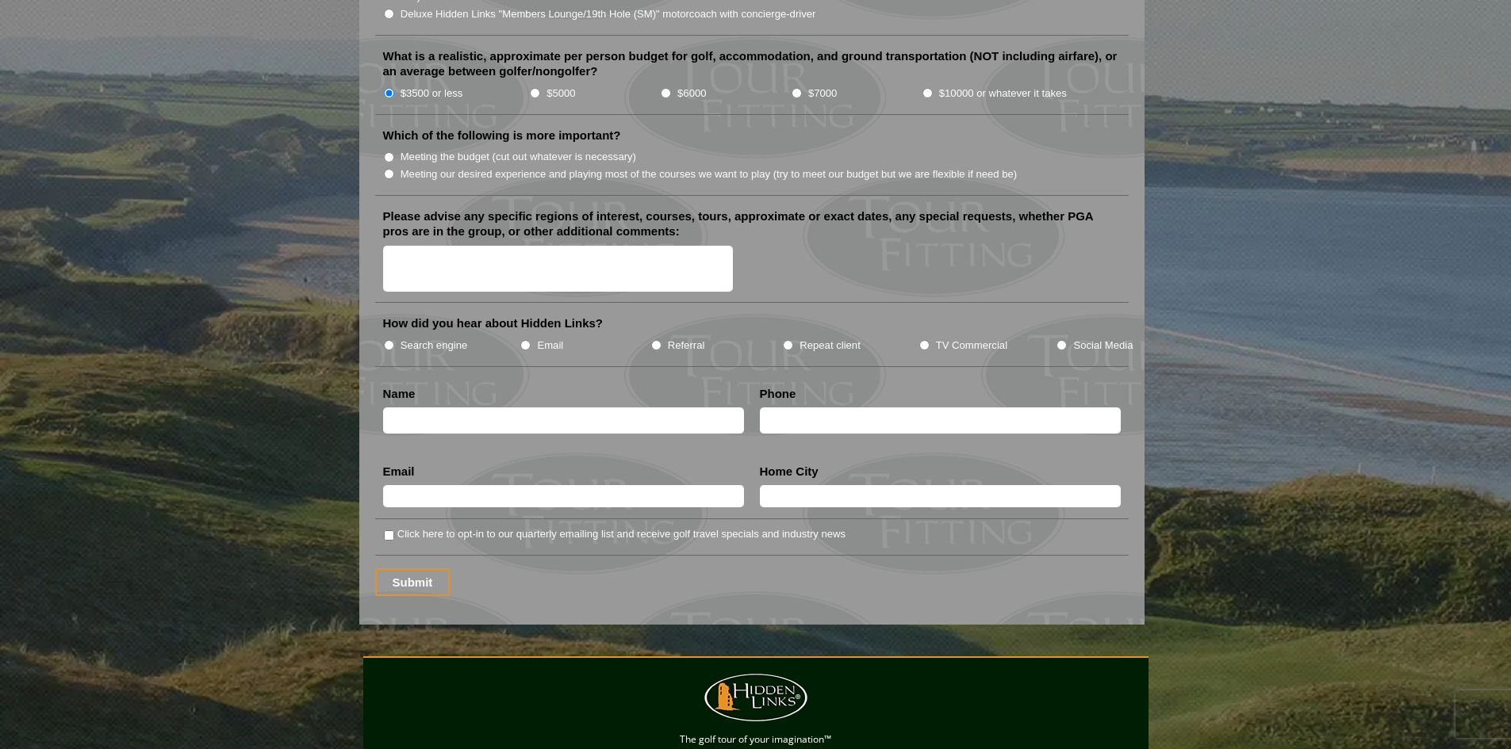
click at [388, 152] on input "Meeting the budget (cut out whatever is necessary)" at bounding box center [389, 157] width 10 height 10
radio input "true"
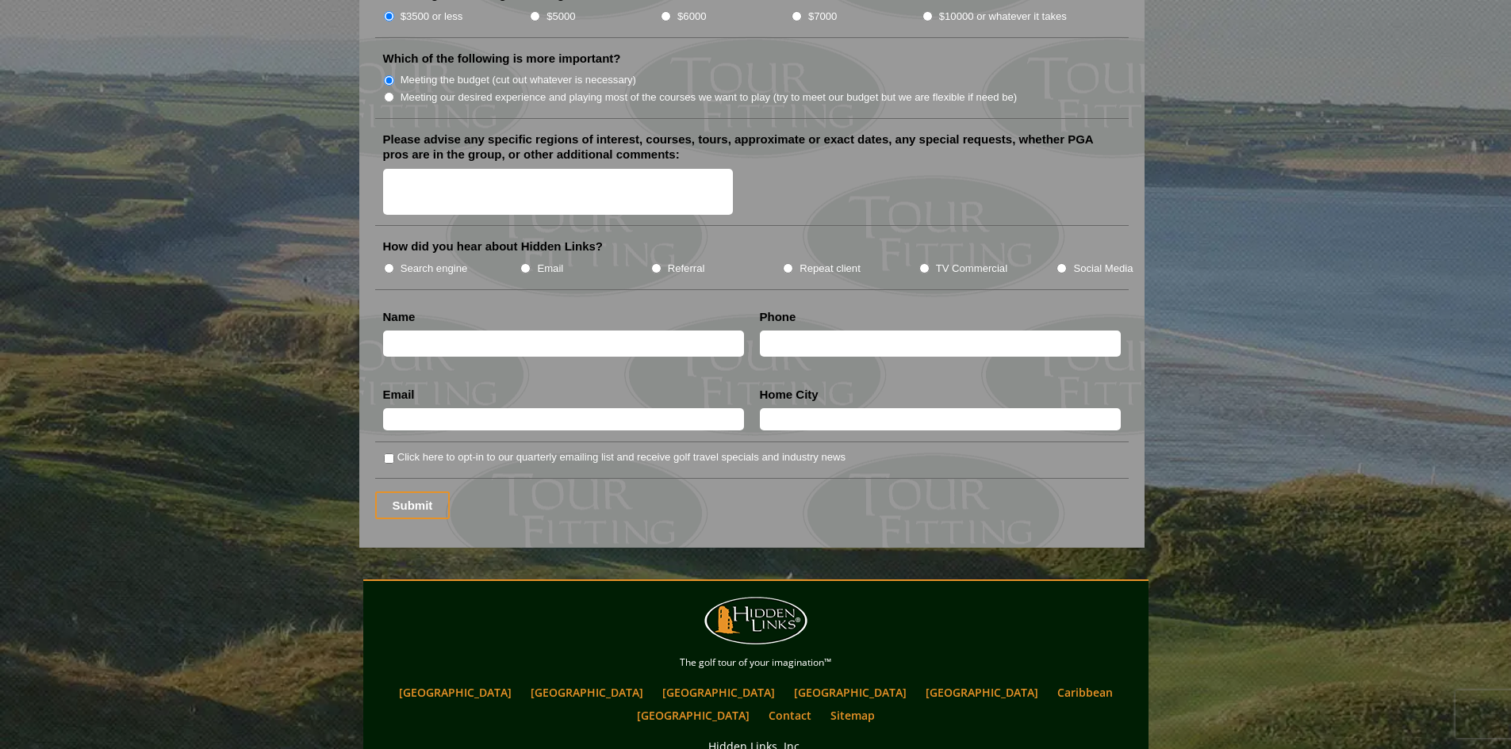
scroll to position [1903, 0]
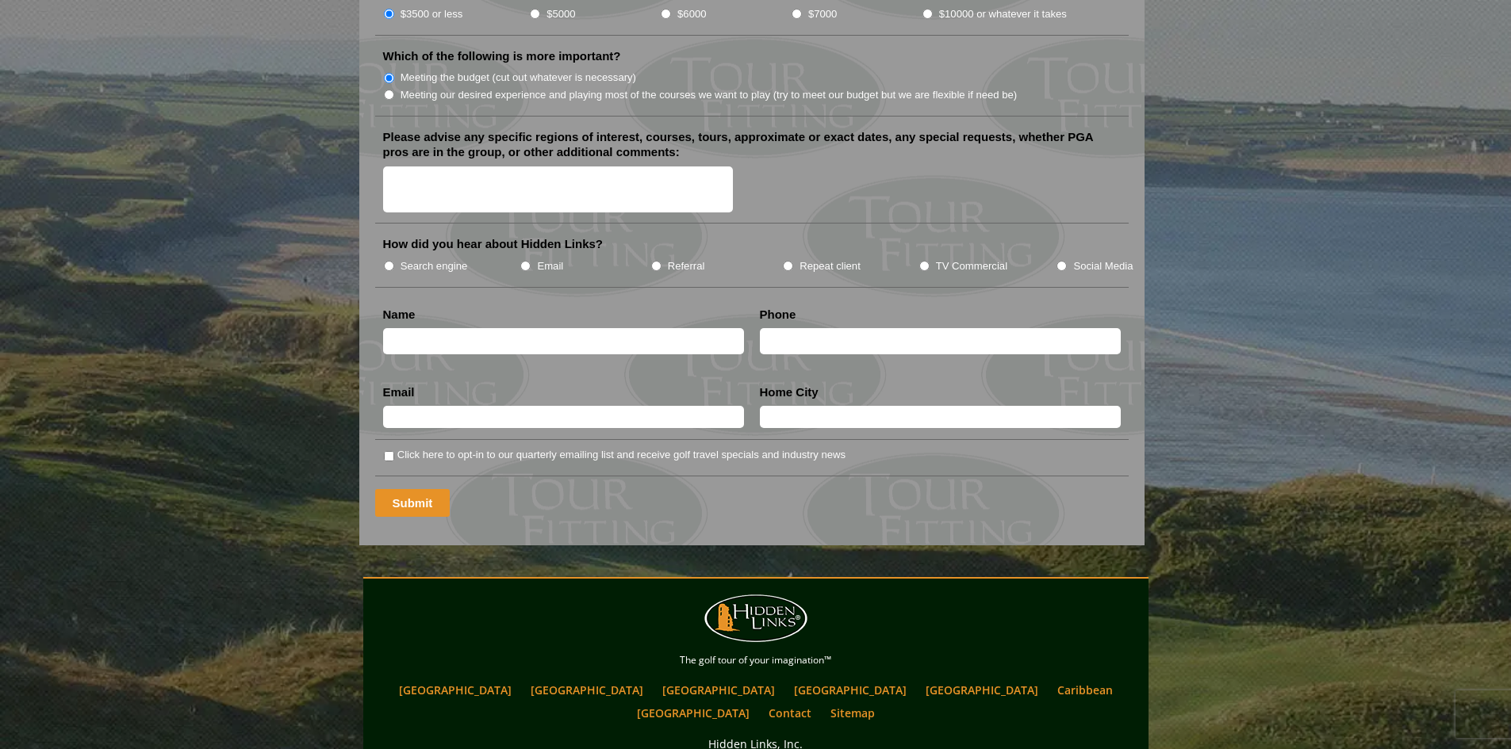
click at [407, 489] on input "Submit" at bounding box center [412, 503] width 75 height 28
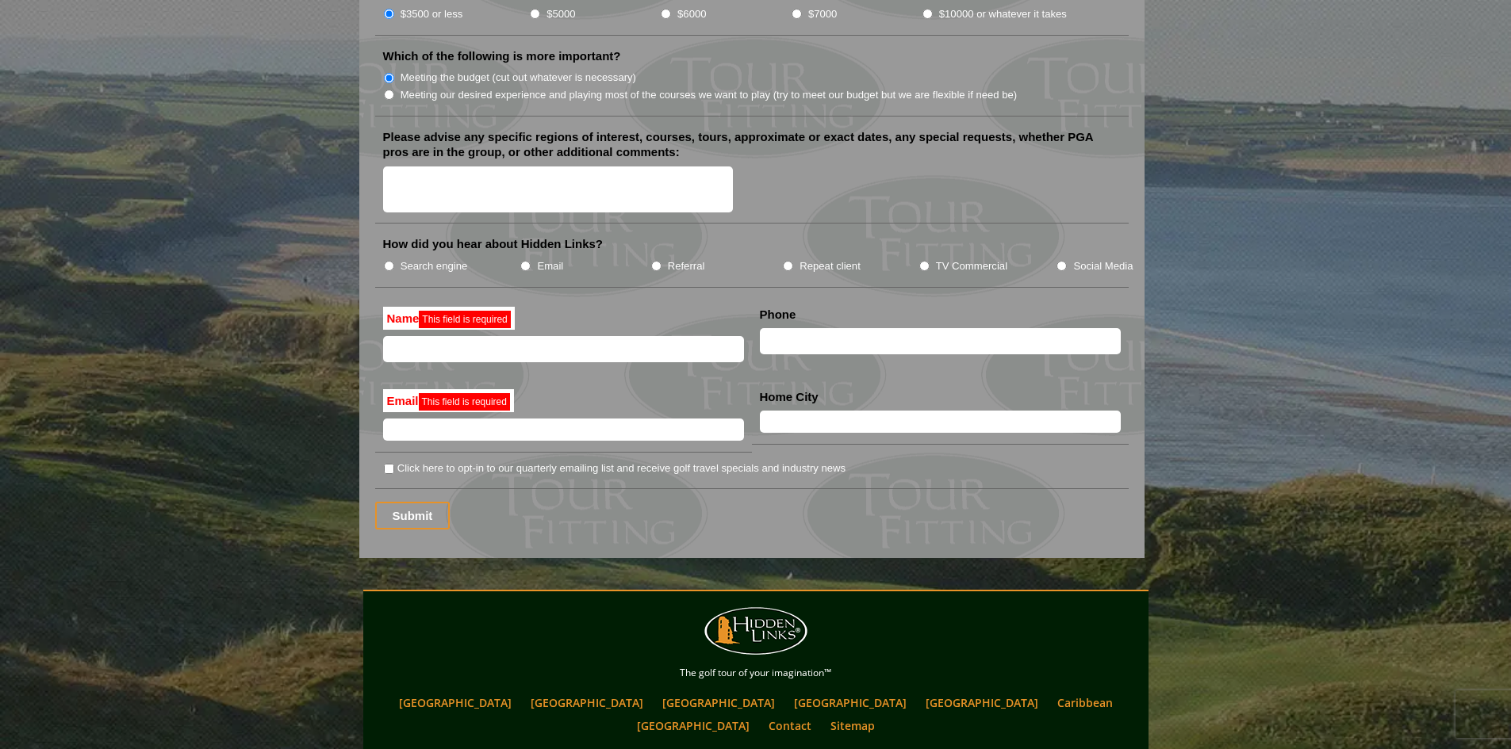
click at [433, 336] on input "text" at bounding box center [563, 349] width 361 height 26
type input "Brandon Johnson"
type input "7155543854"
type input "Brandon.johnson@lindusco.com"
type input "Grantsburg"
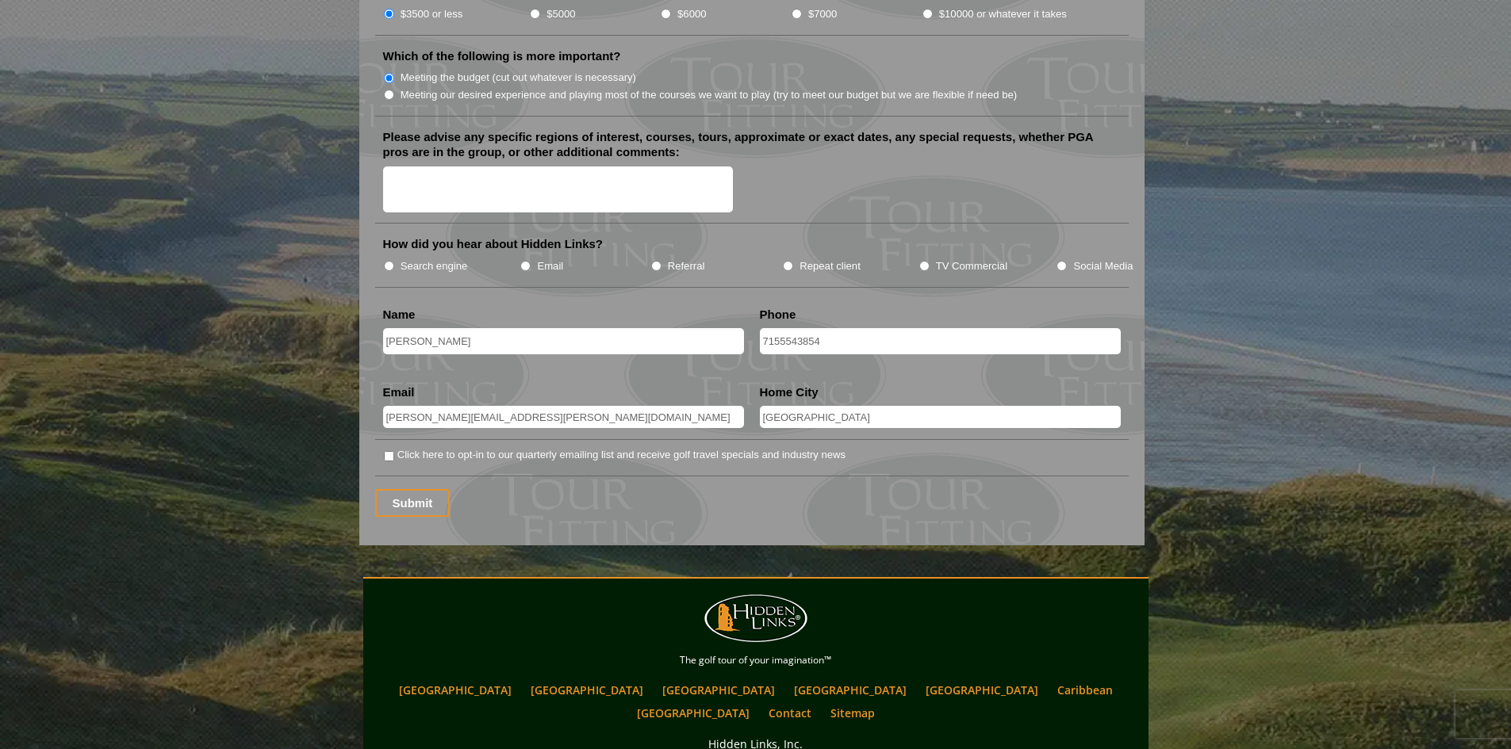
drag, startPoint x: 868, startPoint y: 325, endPoint x: 710, endPoint y: 339, distance: 159.2
drag, startPoint x: 841, startPoint y: 403, endPoint x: 650, endPoint y: 424, distance: 192.3
click at [431, 489] on input "Submit" at bounding box center [412, 503] width 75 height 28
